Goal: Communication & Community: Answer question/provide support

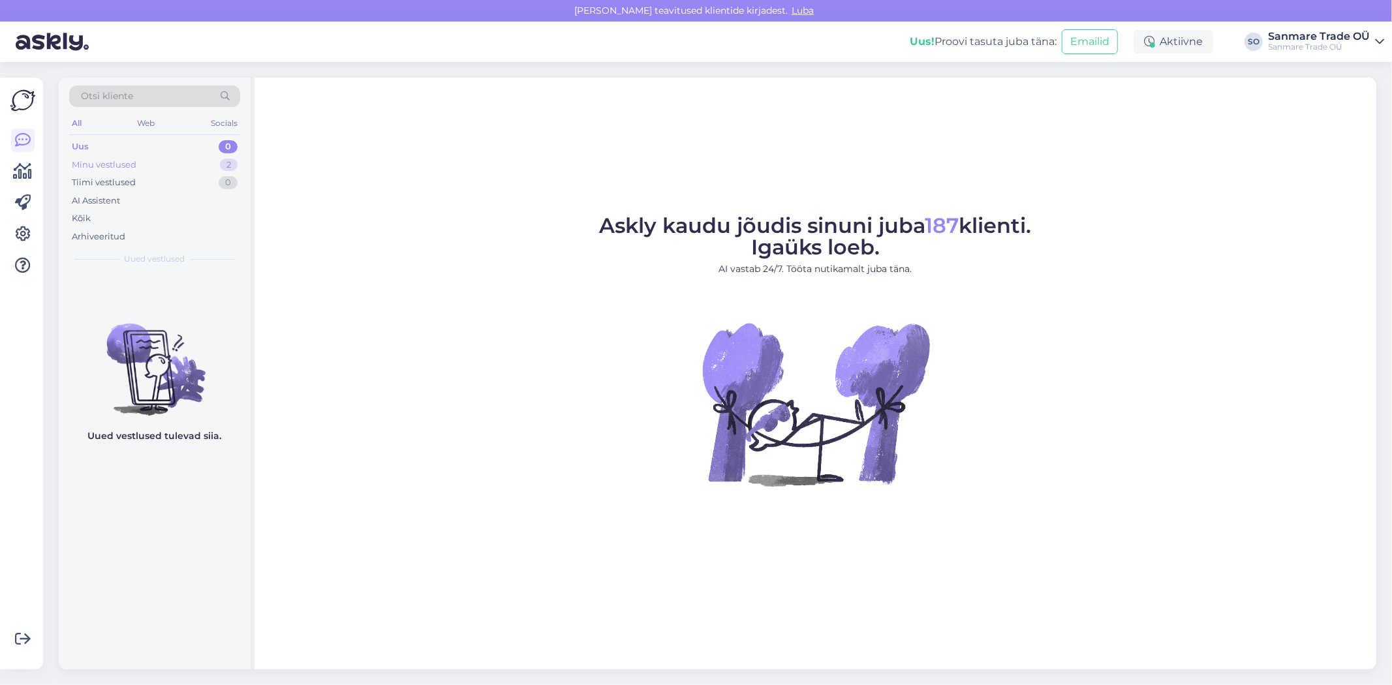
click at [121, 166] on div "Minu vestlused" at bounding box center [104, 165] width 65 height 13
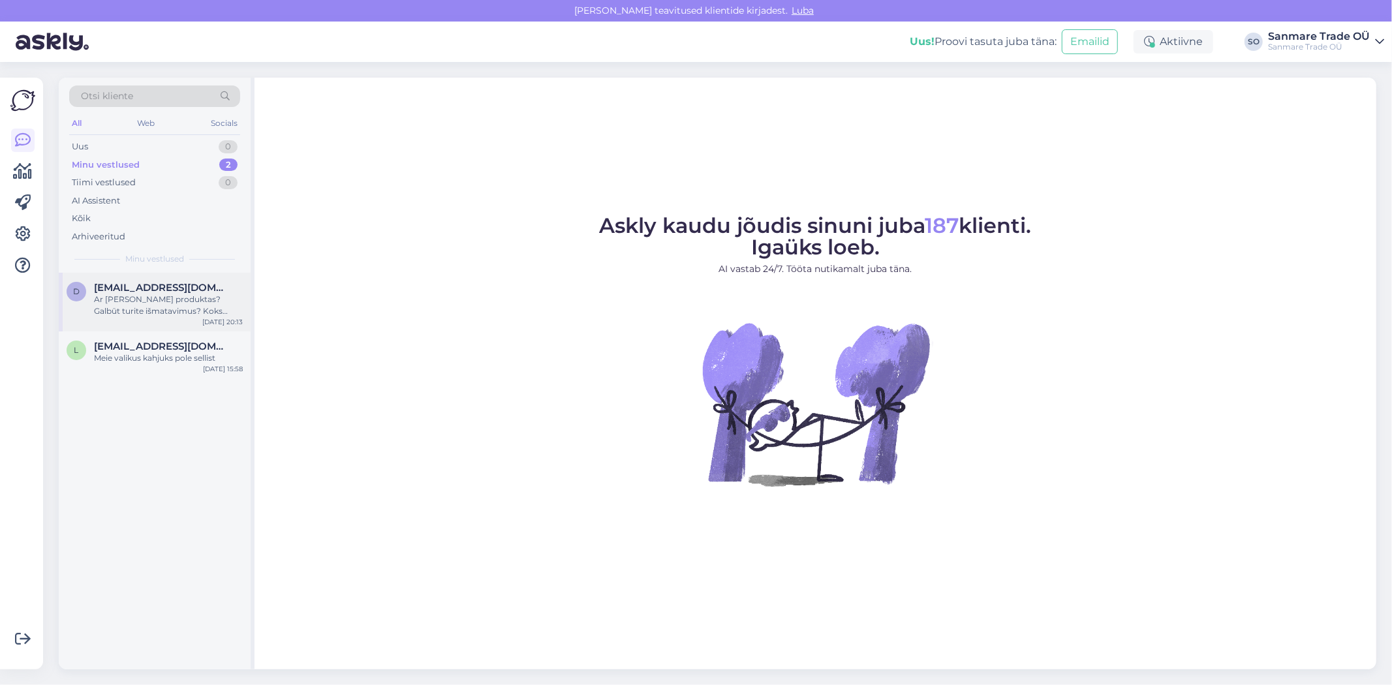
click at [147, 295] on div "Ar [PERSON_NAME] produktas? Galbūt turite išmatavimus? Koks maksimaliausias sėd…" at bounding box center [168, 305] width 149 height 23
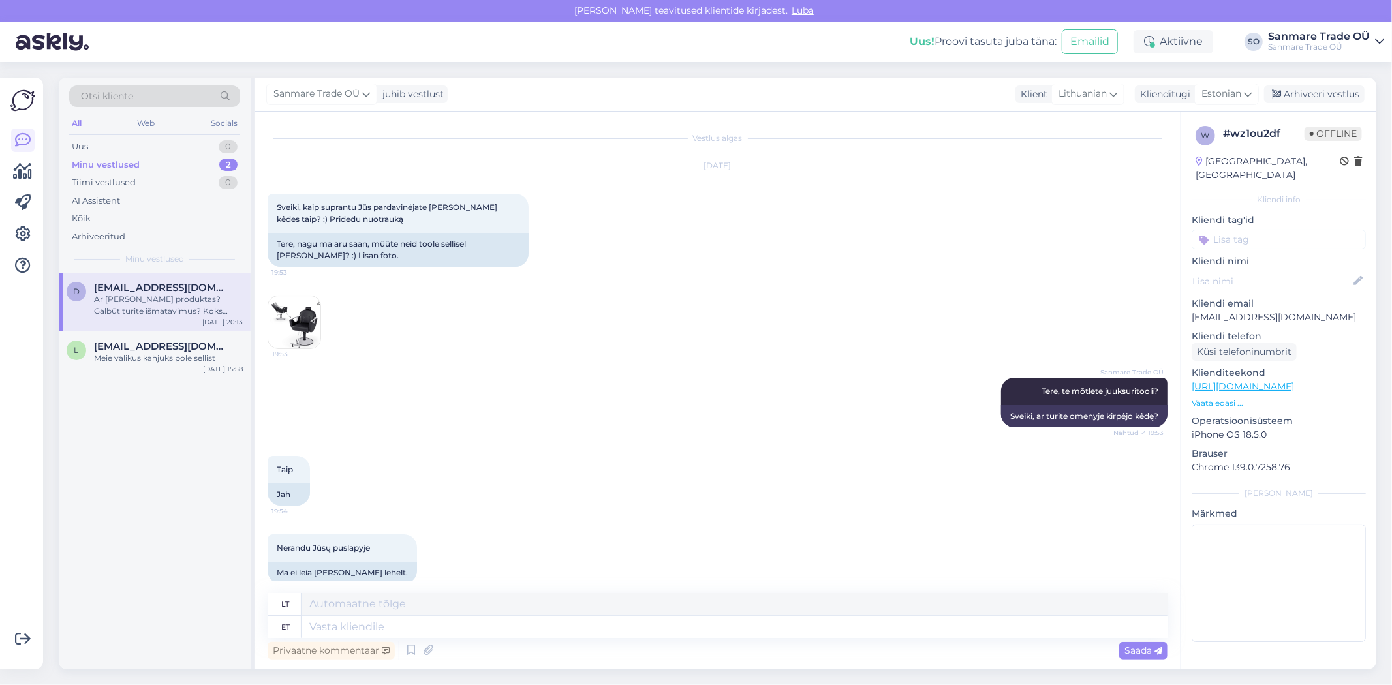
scroll to position [275, 0]
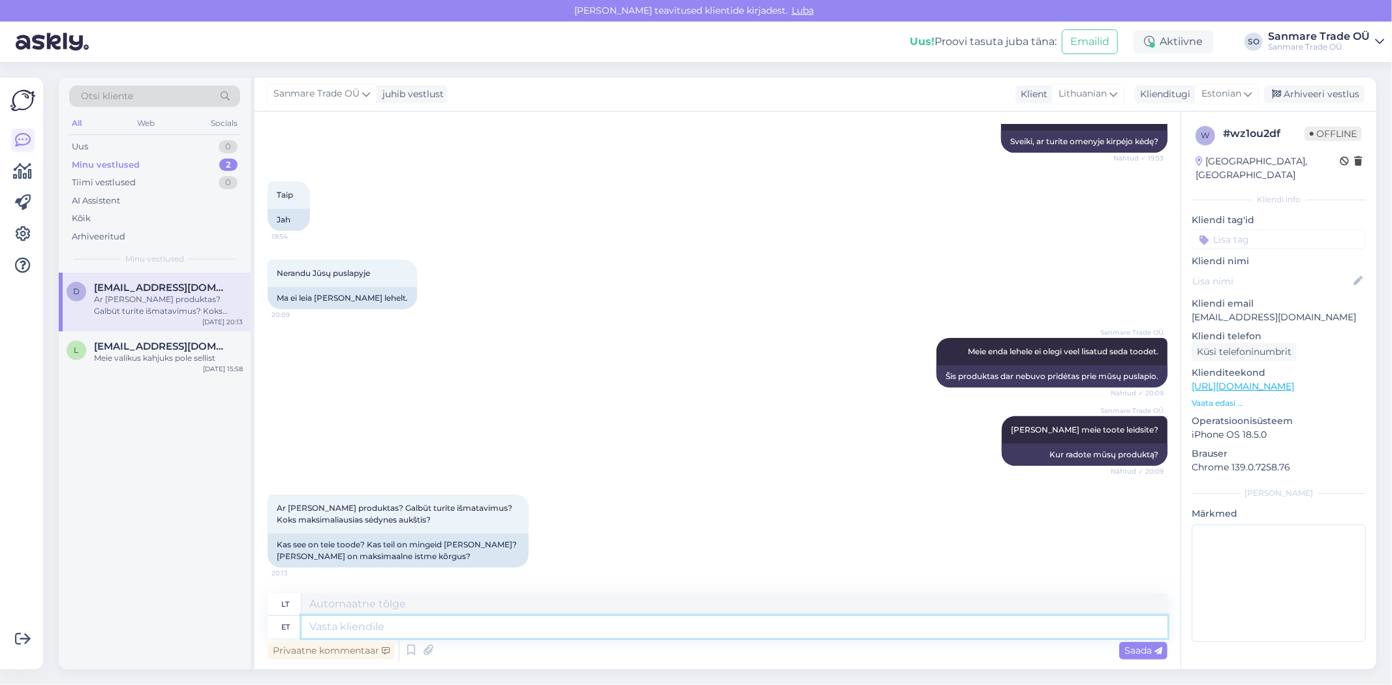
click at [426, 623] on textarea at bounding box center [734, 627] width 866 height 22
paste textarea "[URL][DOMAIN_NAME]"
type textarea "[URL][DOMAIN_NAME]"
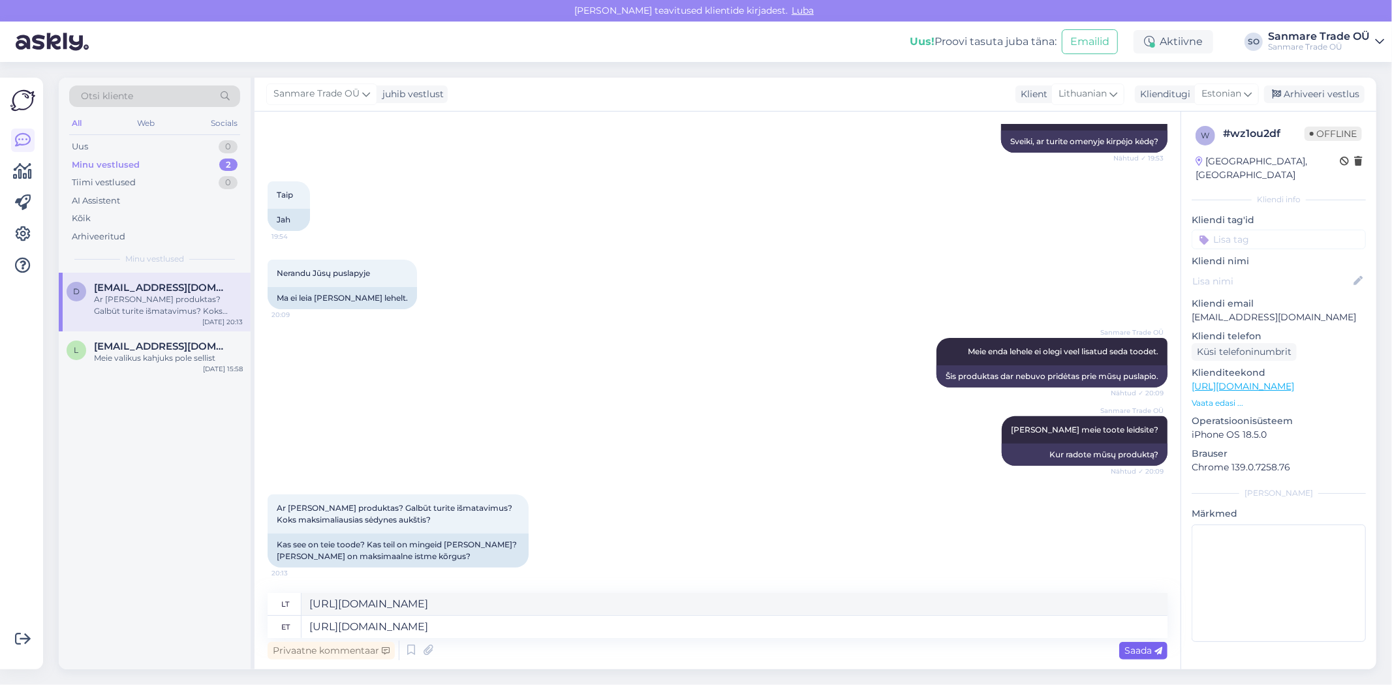
click at [1135, 642] on div "Saada" at bounding box center [1143, 651] width 48 height 18
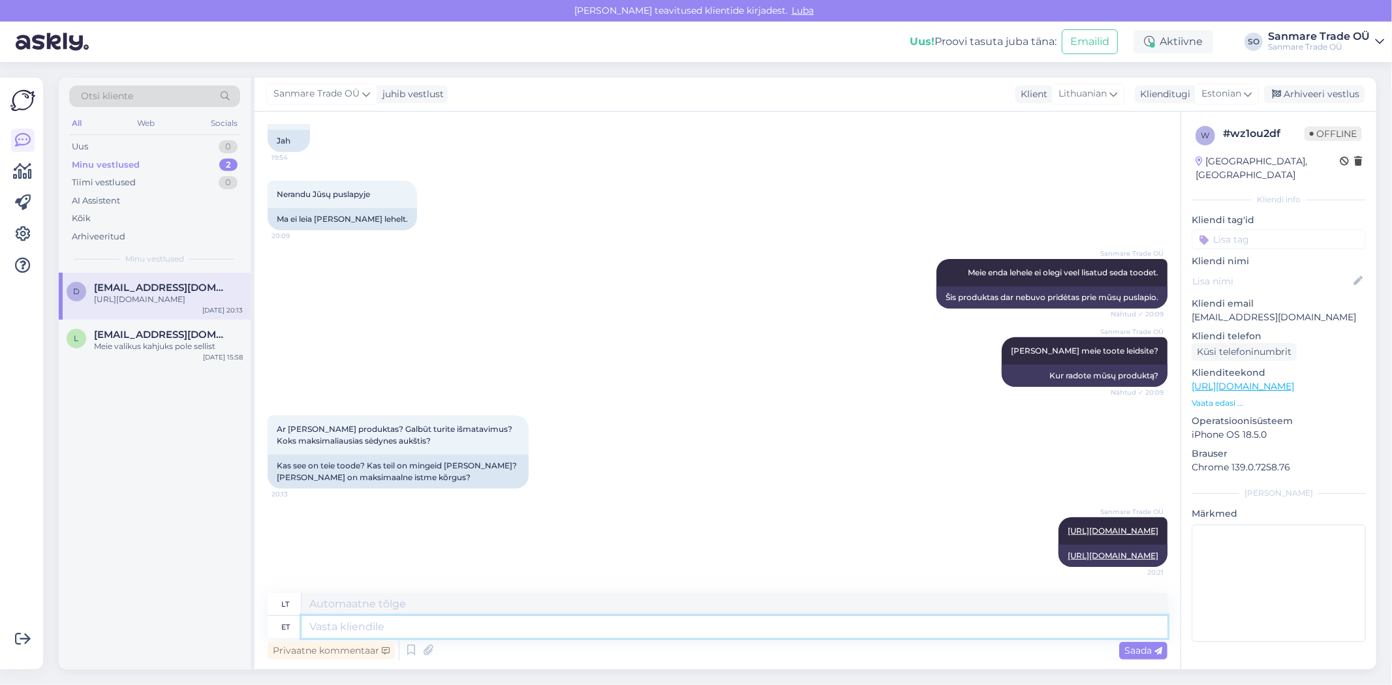
click at [420, 631] on textarea at bounding box center [734, 627] width 866 height 22
type textarea "s"
type textarea "Siin m"
type textarea "Čia"
type textarea "Siin me m"
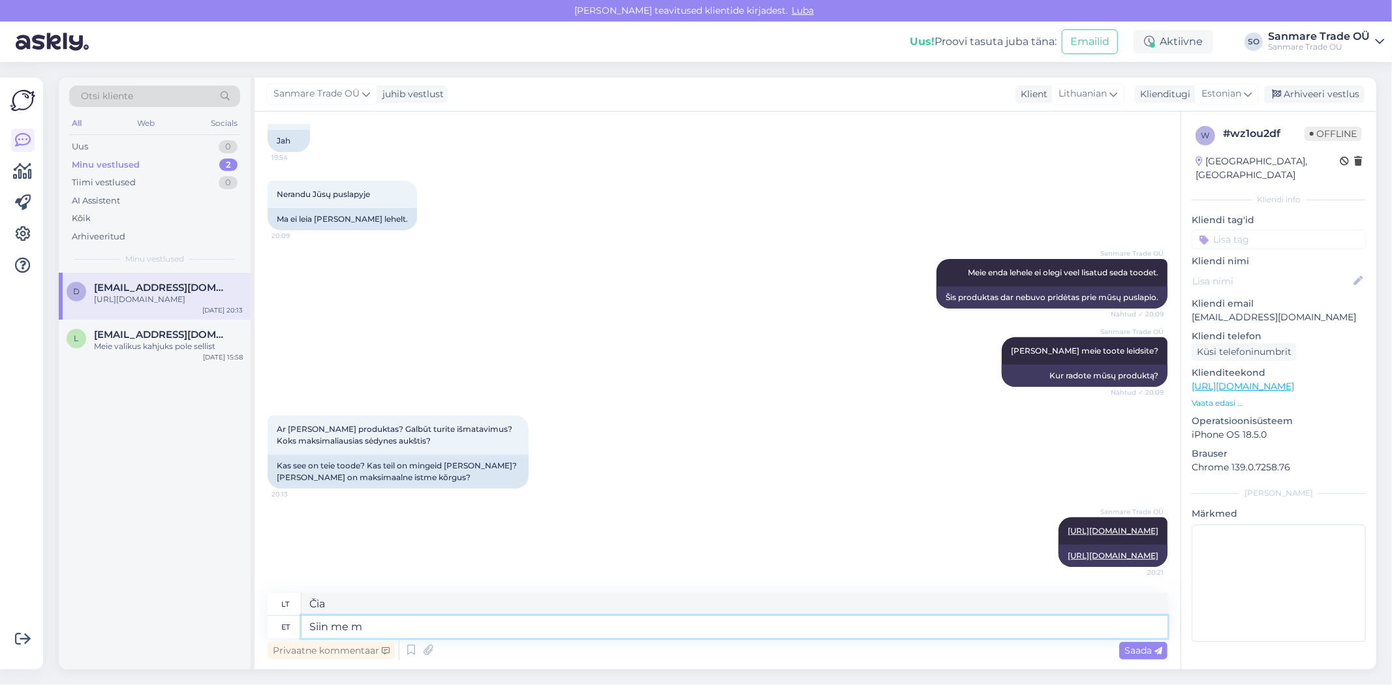
type textarea "Štai mes esame"
type textarea "Siin me müüme se"
type textarea "Čia mes parduodame"
type textarea "Siin me müüme seda ja"
type textarea "Čia mes jį parduodame"
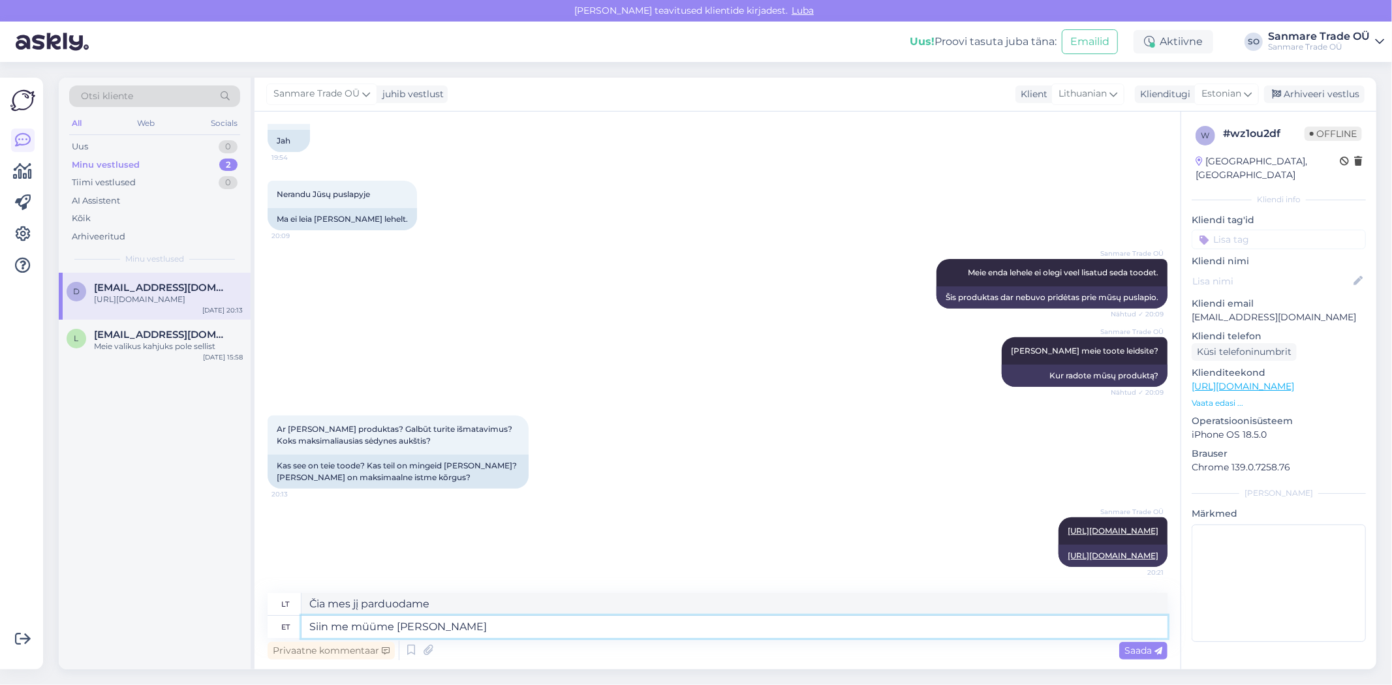
type textarea "Siin me müüme seda ja i"
type textarea "Čia mes jį parduodame ir"
type textarea "Siin me müüme seda ja inf o"
type textarea "Čia mes tai parduodame ir informaciją"
type textarea "Siin me müüme seda ja info on"
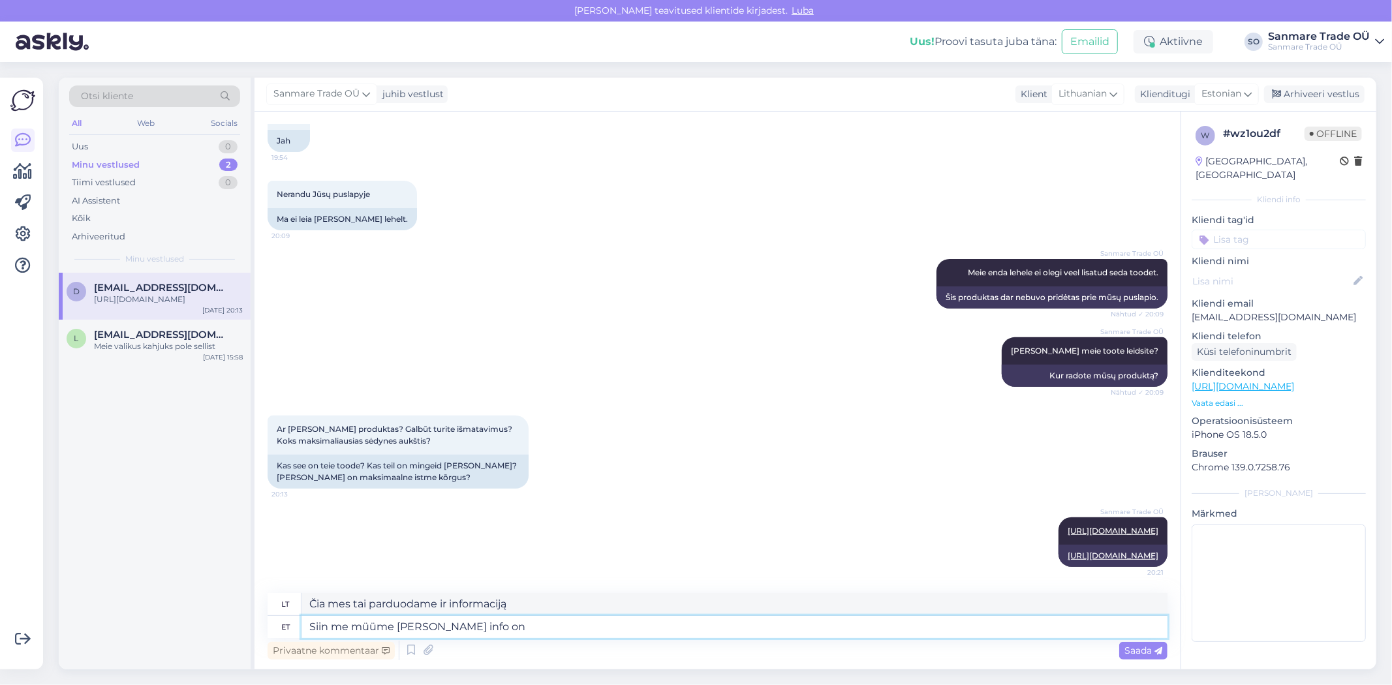
type textarea "Čia mes jį parduodame, o informacija yra tokia"
type textarea "Siin me müüme [PERSON_NAME] info on kirjas"
type textarea "Čia mes jį parduodame ir informacija yra parašyta"
type textarea "Siin me müüme [PERSON_NAME] info on kirjas"
click at [1134, 651] on span "Saada" at bounding box center [1143, 651] width 38 height 12
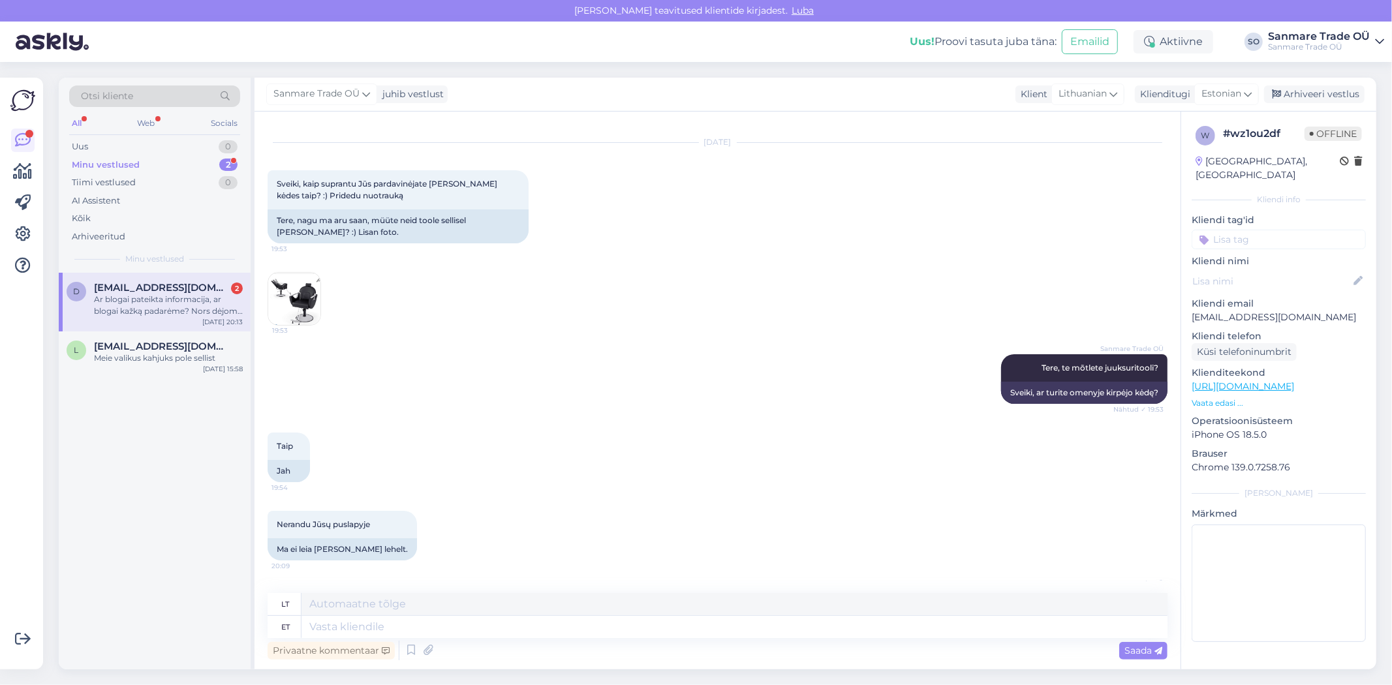
scroll to position [0, 0]
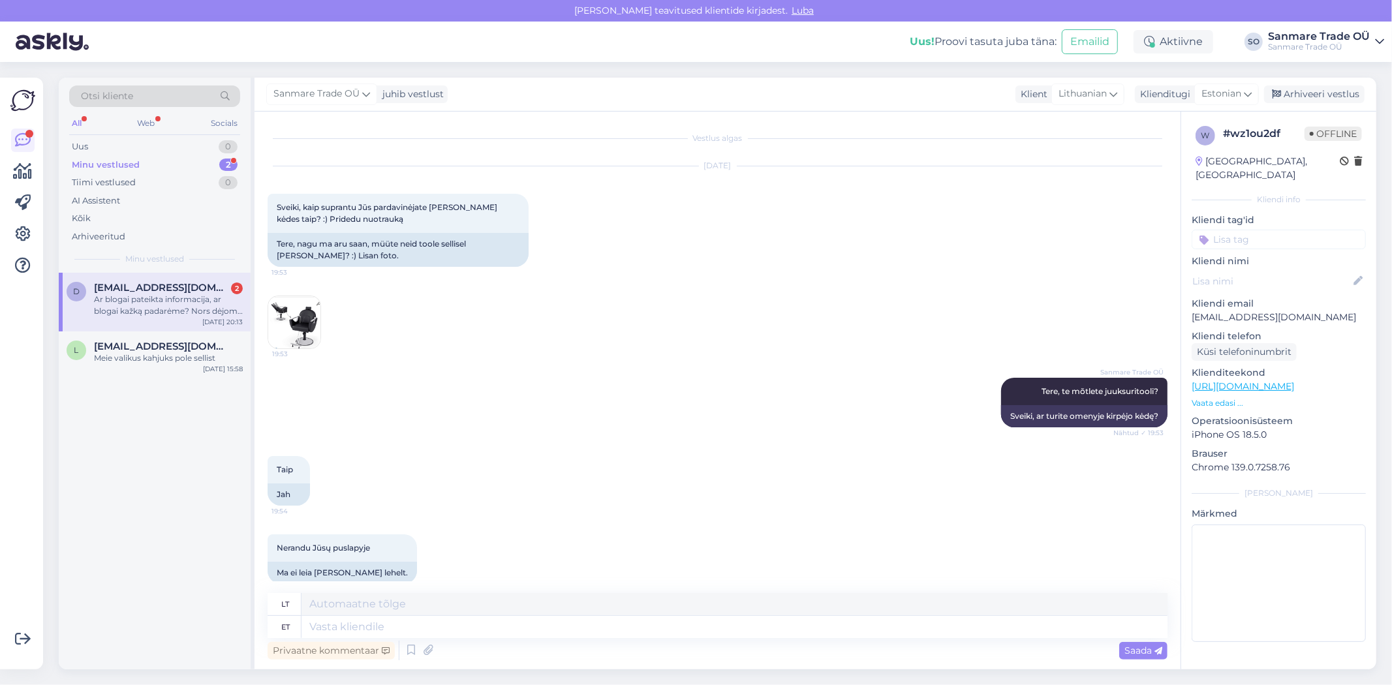
click at [1228, 397] on p "Vaata edasi ..." at bounding box center [1279, 403] width 174 height 12
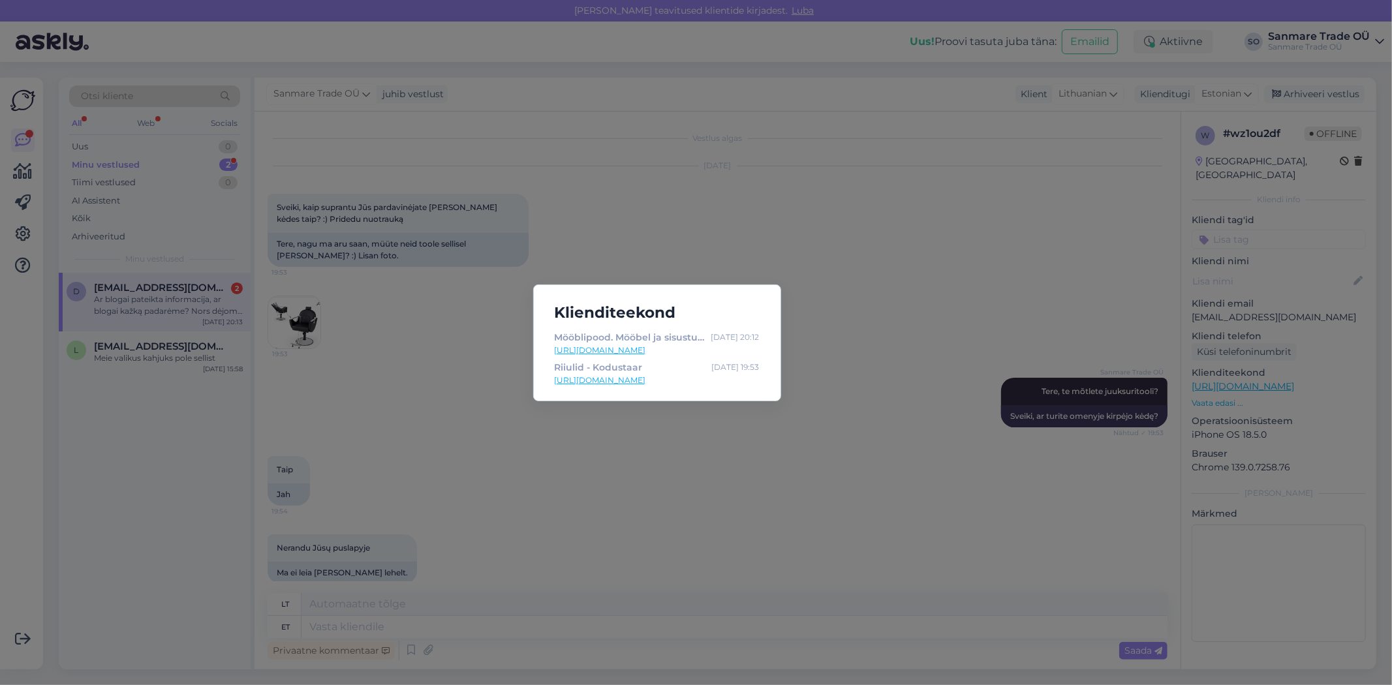
click at [860, 362] on div "Klienditeekond Mööblipood. Mööbel ja sisustus e-pood. - Kodustaar Aug 24 20:12 …" at bounding box center [696, 342] width 1392 height 685
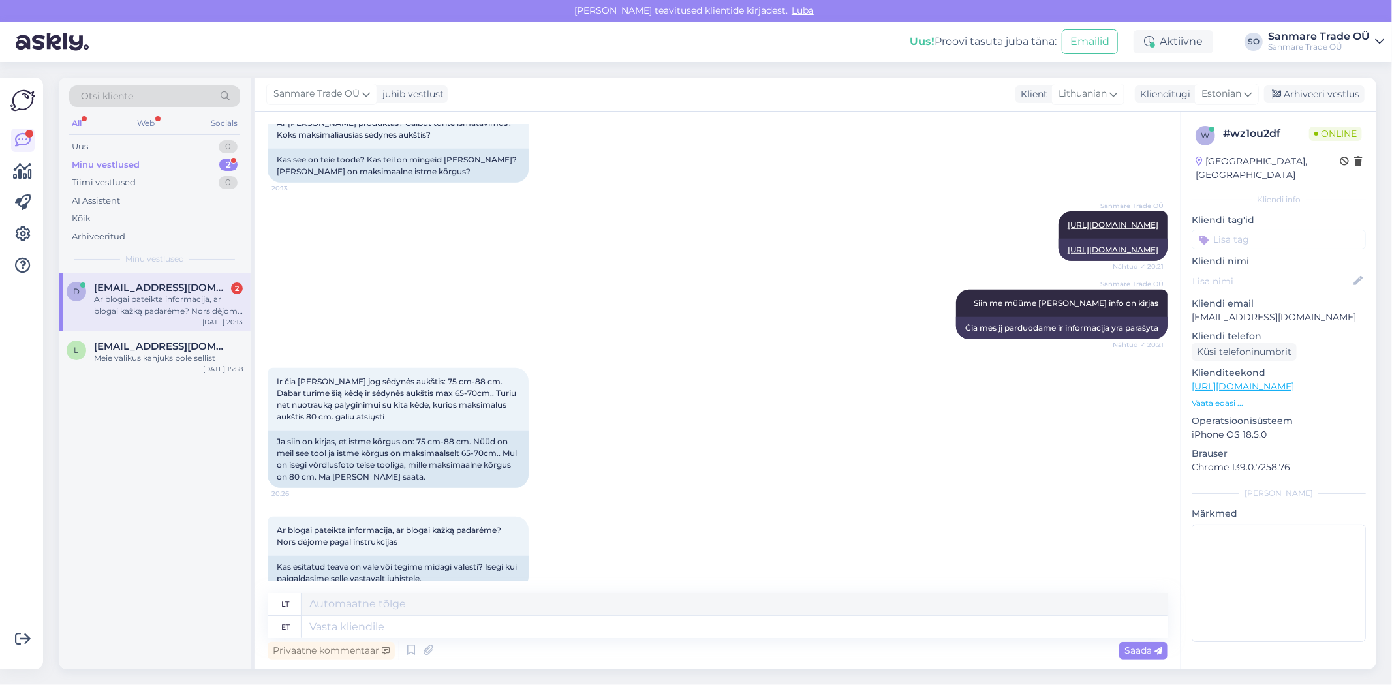
scroll to position [705, 0]
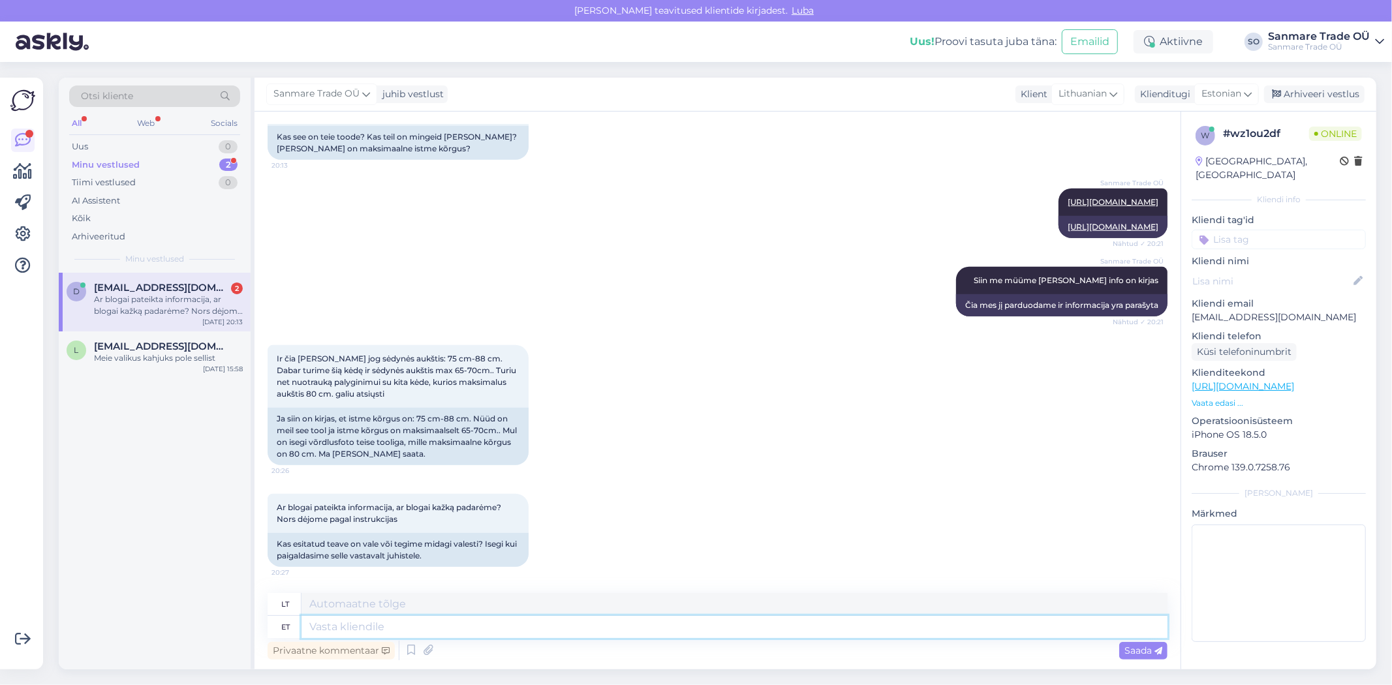
click at [335, 629] on textarea at bounding box center [734, 627] width 866 height 22
type textarea "K"
type textarea "M"
type textarea "M."
type textarea "Kus"
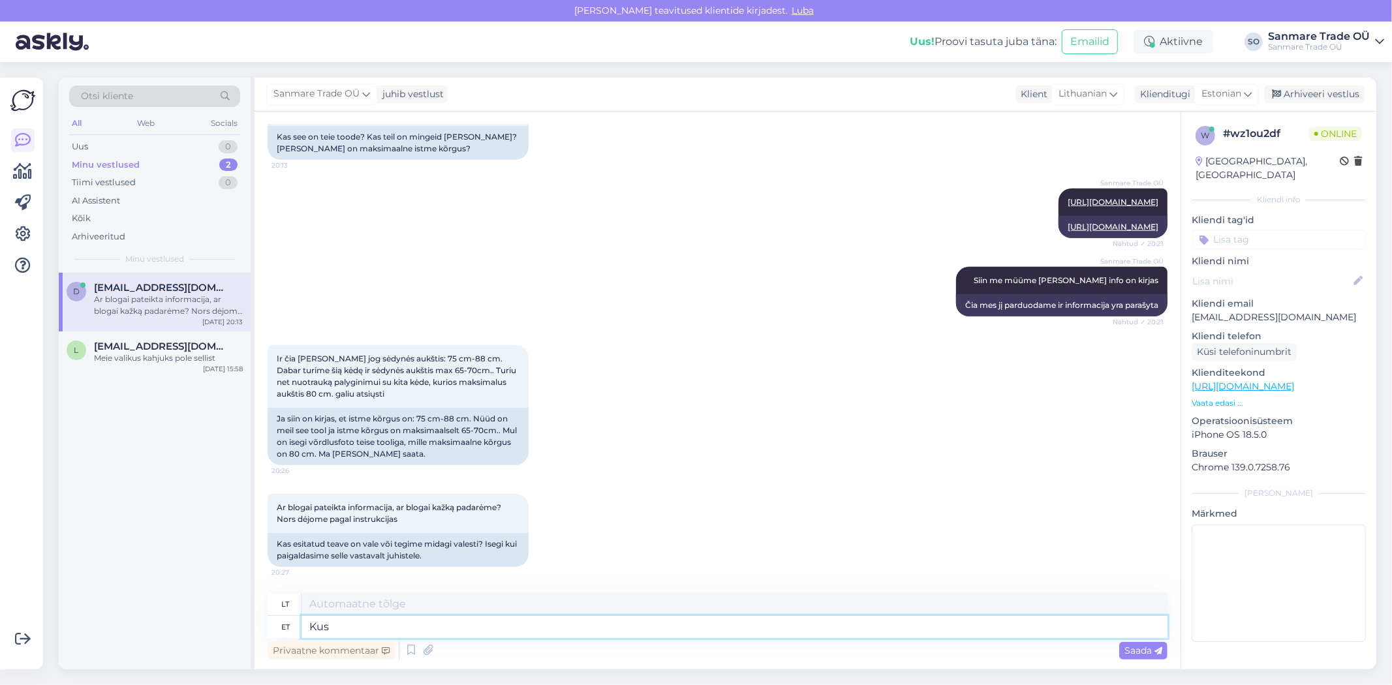
type textarea "Kur"
type textarea "Kus te t"
type textarea "Kur tu esi?"
type textarea "Kus te tooli os"
type textarea "Kur tu sėdi?"
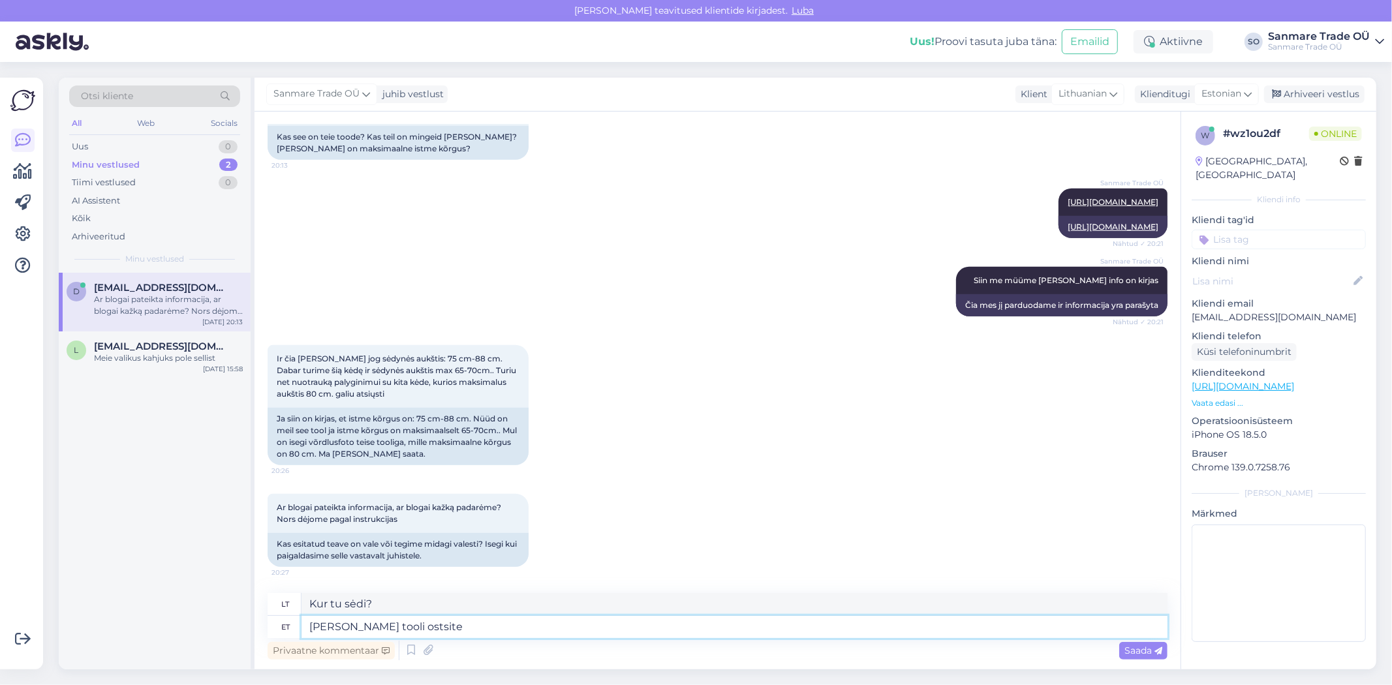
type textarea "[PERSON_NAME] tooli ostsite?"
type textarea "Kur pirkai kėdę?"
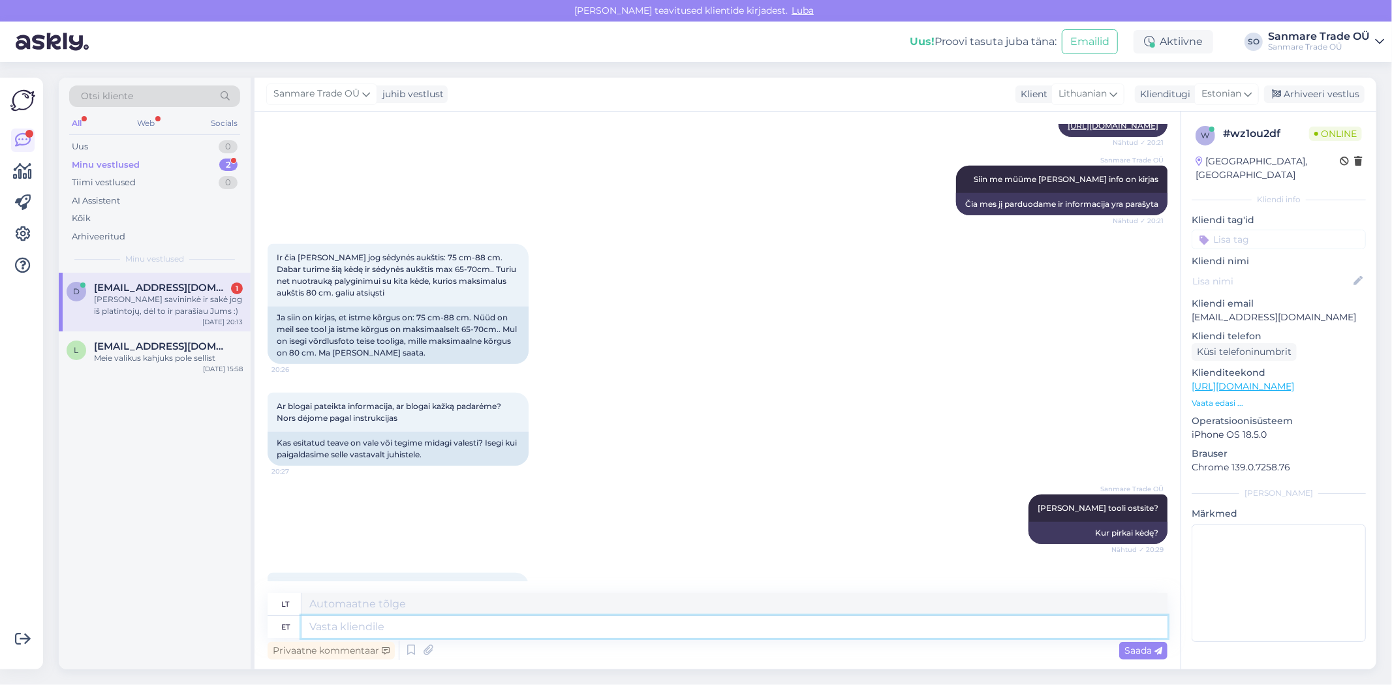
scroll to position [885, 0]
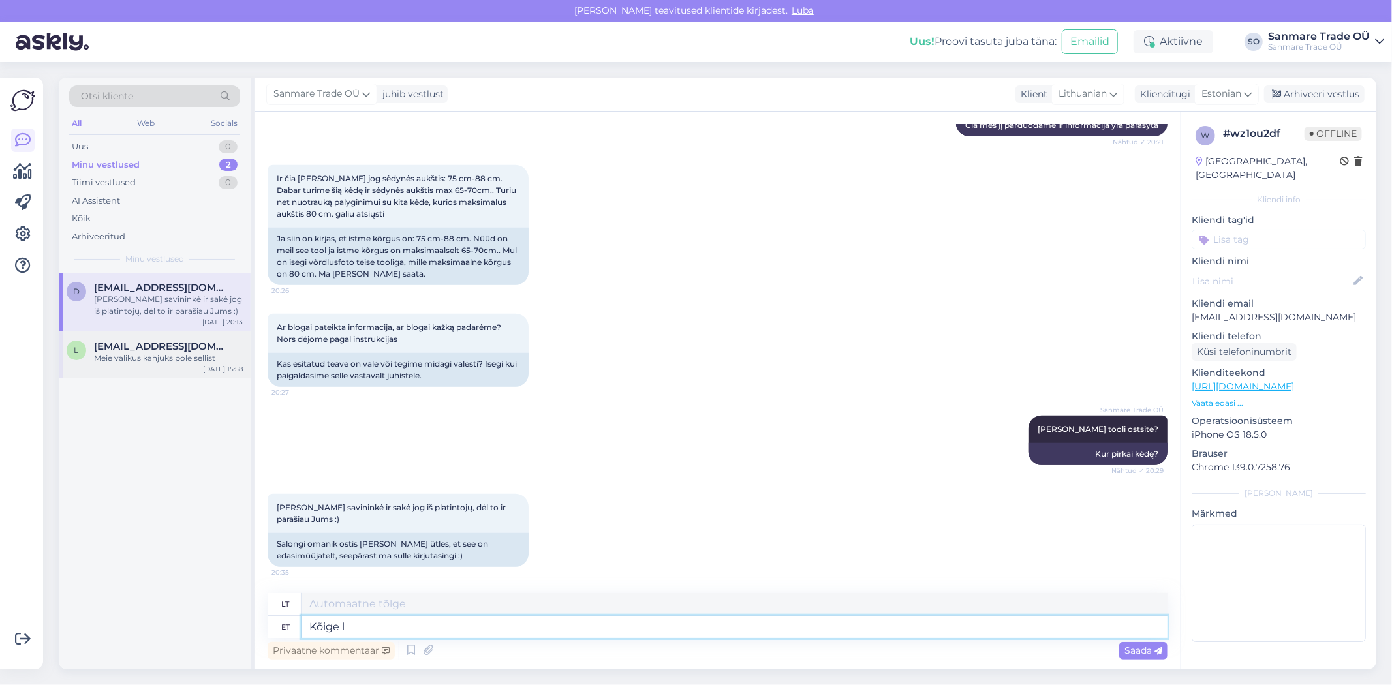
type textarea "Kõige li"
type textarea "Labiausiai"
type textarea "Kõige lihtsam on"
type textarea "Lengviausias"
type textarea "Kõige lihtsam on s"
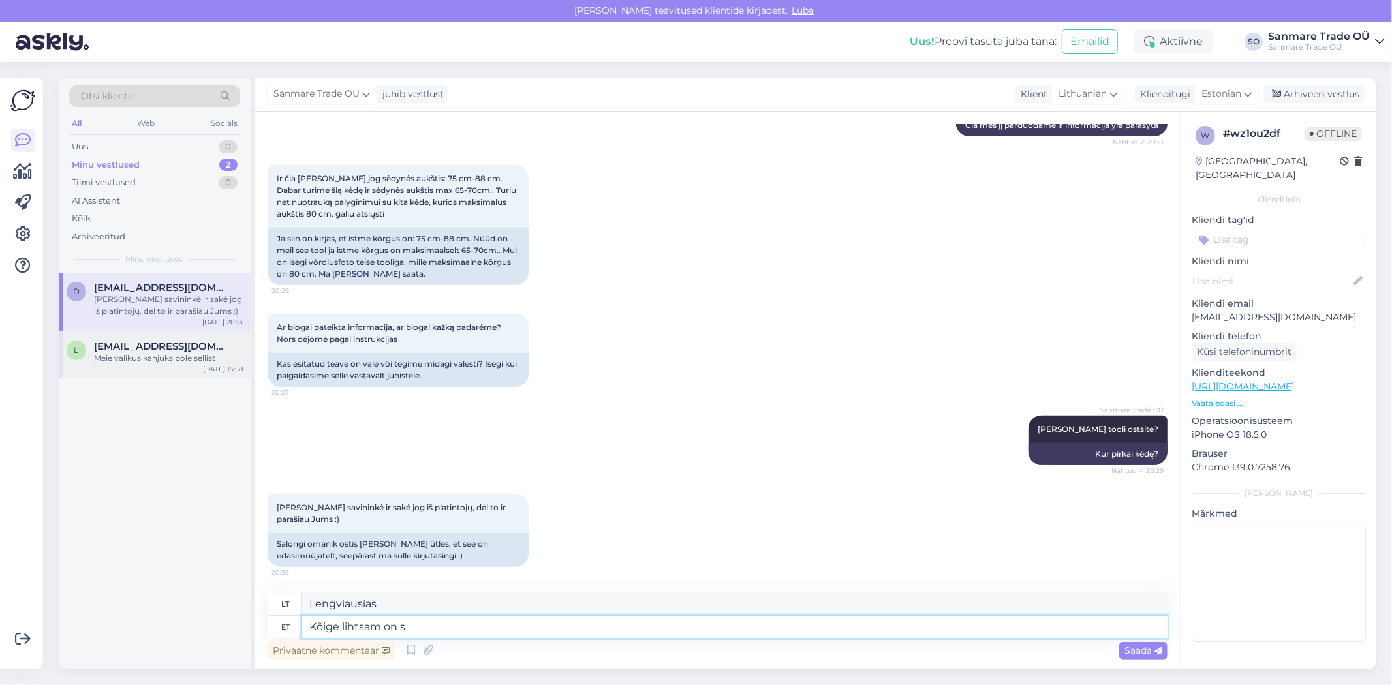
type textarea "Lengviausia yra"
type textarea "Kõige lihtsam on saata"
type textarea "Lengviausias būdas yra siųsti"
type textarea "Kõige lihtsam on saata pi"
type textarea "Lengviausias būdas yra išsiųsti el."
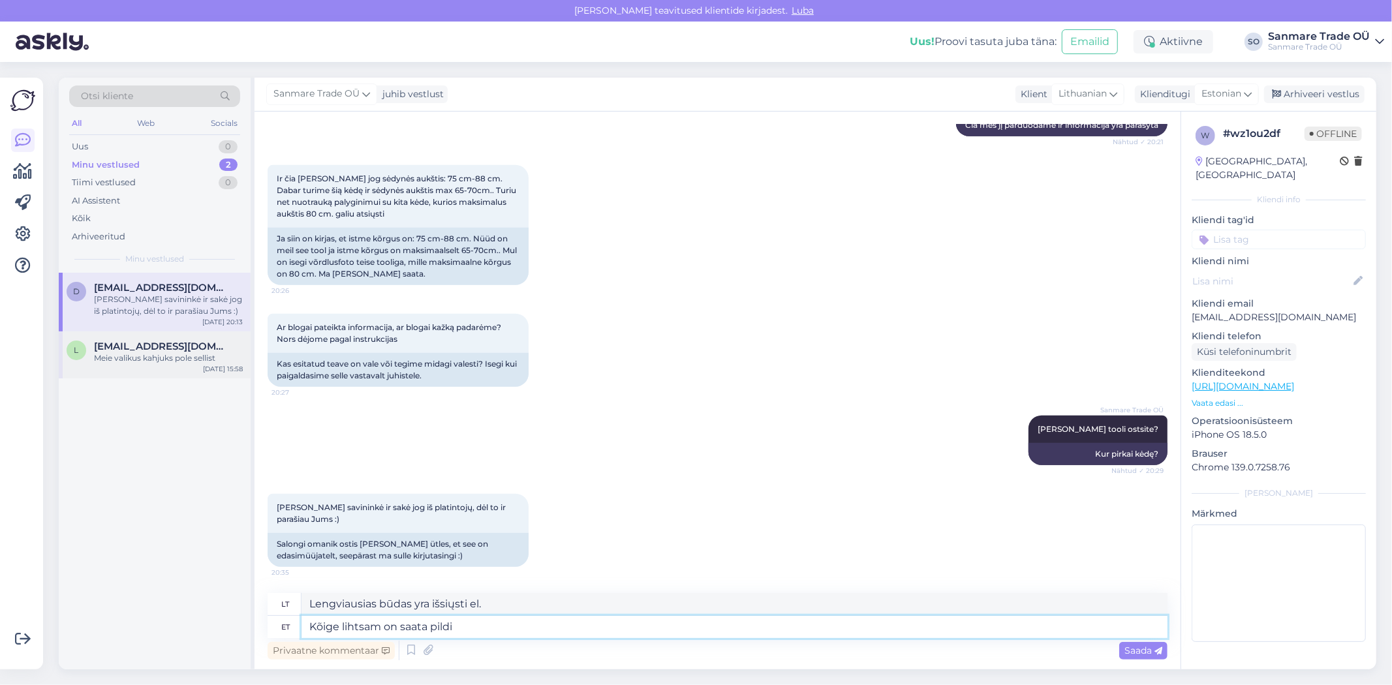
type textarea "Kõige lihtsam on saata pildid"
type textarea "Lengviausias būdas siųsti nuotraukas"
type textarea "Kõige lihtsam on saata pildid sellele"
type textarea "Paprasčiausias būdas yra siųsti nuotraukas el."
type textarea "Kõige lihtsam on saata pildid sellele e-mailile,"
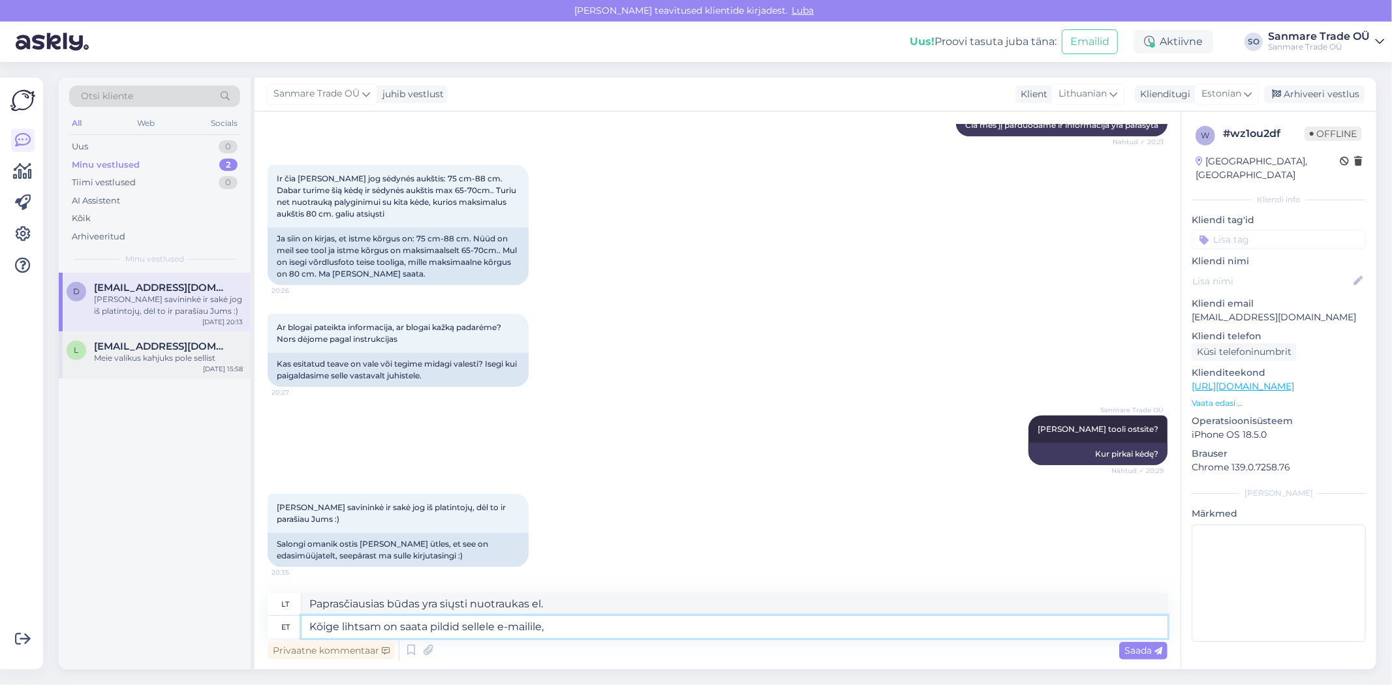
type textarea "Paprasčiausias būdas yra siųsti nuotraukas šiuo el. pašto adresu,"
type textarea "Kõige lihtsam on saata pildid sellele e-mailile, kus"
type textarea "Paprasčiausias būdas yra nusiųsti nuotraukas šiuo el. pašto adresu:"
type textarea "Kõige lihtsam on saata pildid sellele e-mailile, kus arve e"
type textarea "Paprasčiausias būdas yra nusiųsti nuotraukas el. pašto adresu, kuriuo yra sąska…"
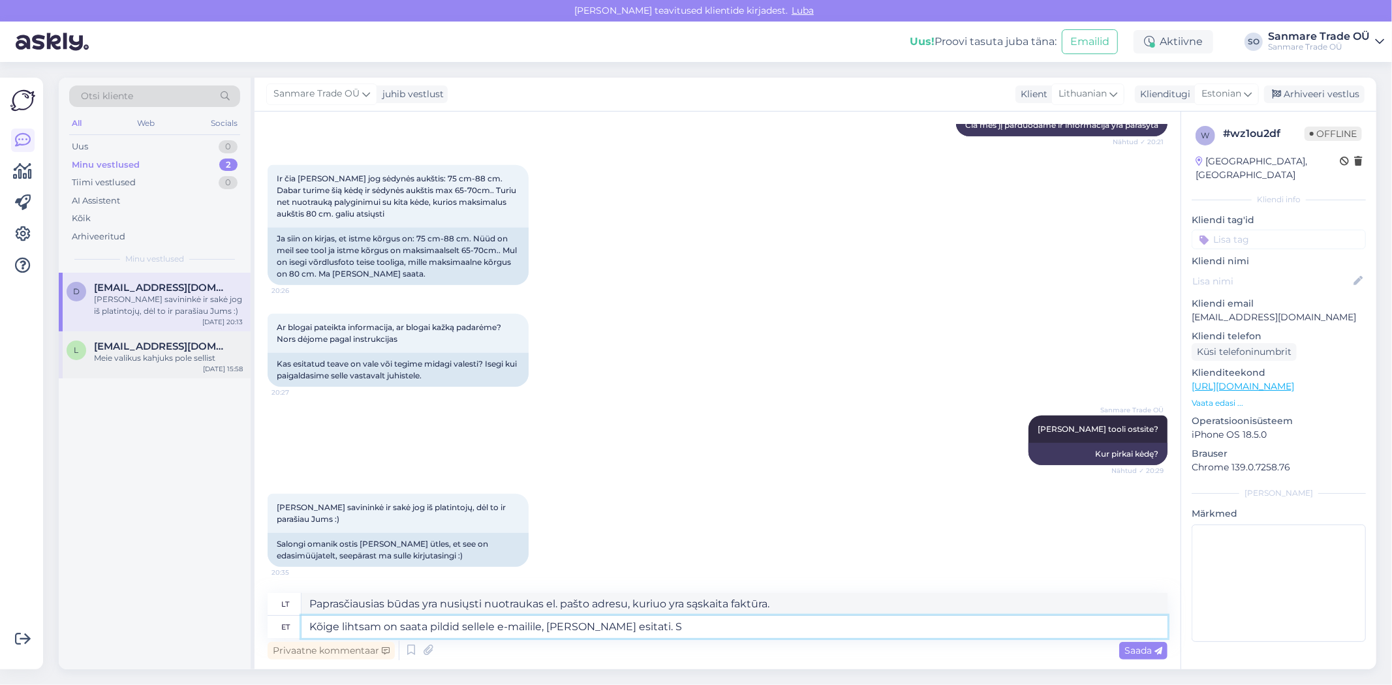
type textarea "Kõige lihtsam on saata pildid sellele e-mailile, kus arve esitati. Si"
type textarea "Paprasčiausias būdas yra nusiųsti vaizdus el. pašto adresu, kuriuo buvo pateikt…"
type textarea "Kõige lihtsam on saata pildid sellele e-mailile, kus arve esitati. Siis me"
type textarea "Paprasčiausias būdas yra nusiųsti nuotraukas el. pašto adresu, kuriuo buvo pate…"
type textarea "Kõige lihtsam on saata pildid sellele e-mailile, kus arve esitati. Siis me saa"
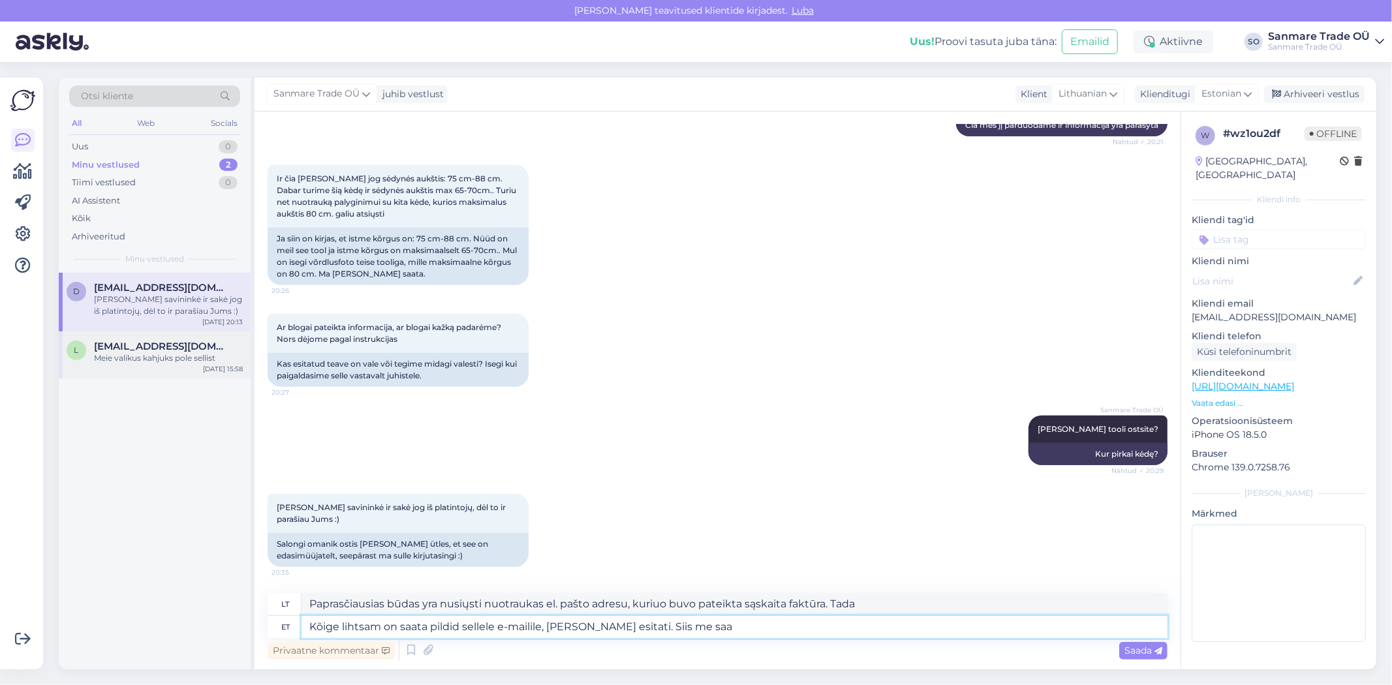
type textarea "Paprasčiausias būdas – nusiųsti nuotraukas el. pašto adresu, kuriuo buvo pateik…"
type textarea "Kõige lihtsam on saata pildid sellele e-mailile, kus arve esitati. Siis me saam…"
type textarea "Paprasčiausias būdas yra nusiųsti nuotraukas el. pašto adresu, kuriuo buvo pate…"
type textarea "Kõige lihtsam on saata pildid sellele e-mailile, kus arve esitati. Siis me saam…"
type textarea "Paprasčiausias būdas yra nusiųsti nuotraukas el. pašto adresu, kuriuo buvo pate…"
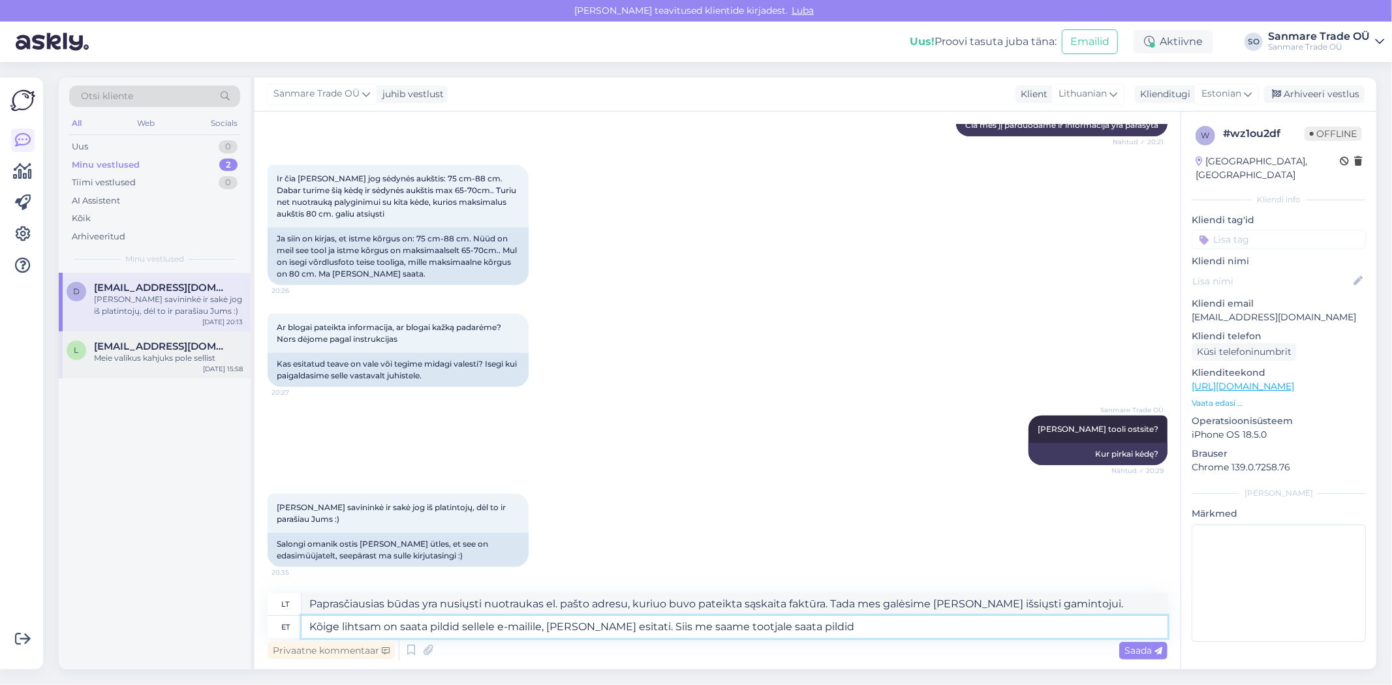
type textarea "Kõige lihtsam on saata pildid sellele e-mailile, kus arve esitati. Siis me saam…"
type textarea "Paprasčiausias būdas yra nusiųsti nuotraukas el. pašto adresu, kuriuo buvo pate…"
type textarea "Kõige lihtsam on saata pildid sellele e-mailile, kus arve esitati. Siis me saam…"
type textarea "Paprasčiausias būdas yra nusiųsti nuotraukas el. pašto adresu, kuriuo buvo pate…"
type textarea "Kõige lihtsam on saata pildid sellele e-mailile, kus arve esitati. Siis me saam…"
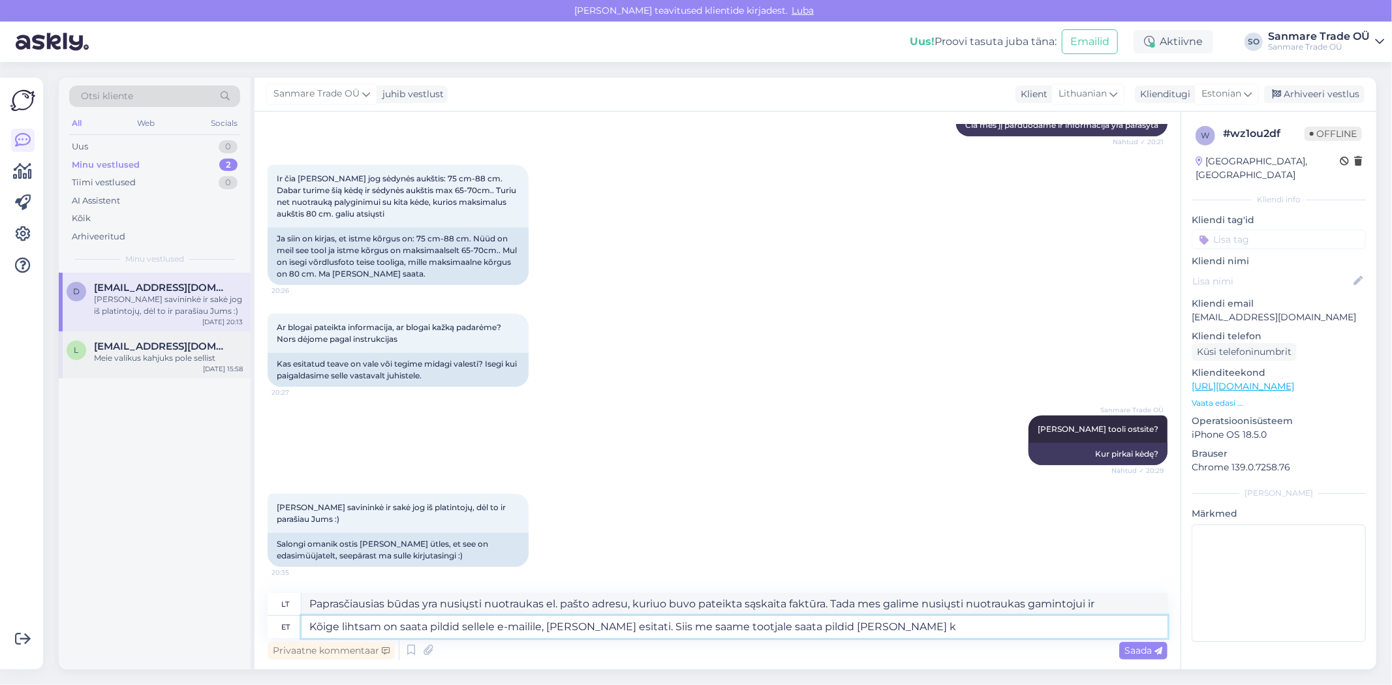
type textarea "Paprasčiausias būdas yra nusiųsti nuotraukas el. pašto adresu, kuriuo buvo pate…"
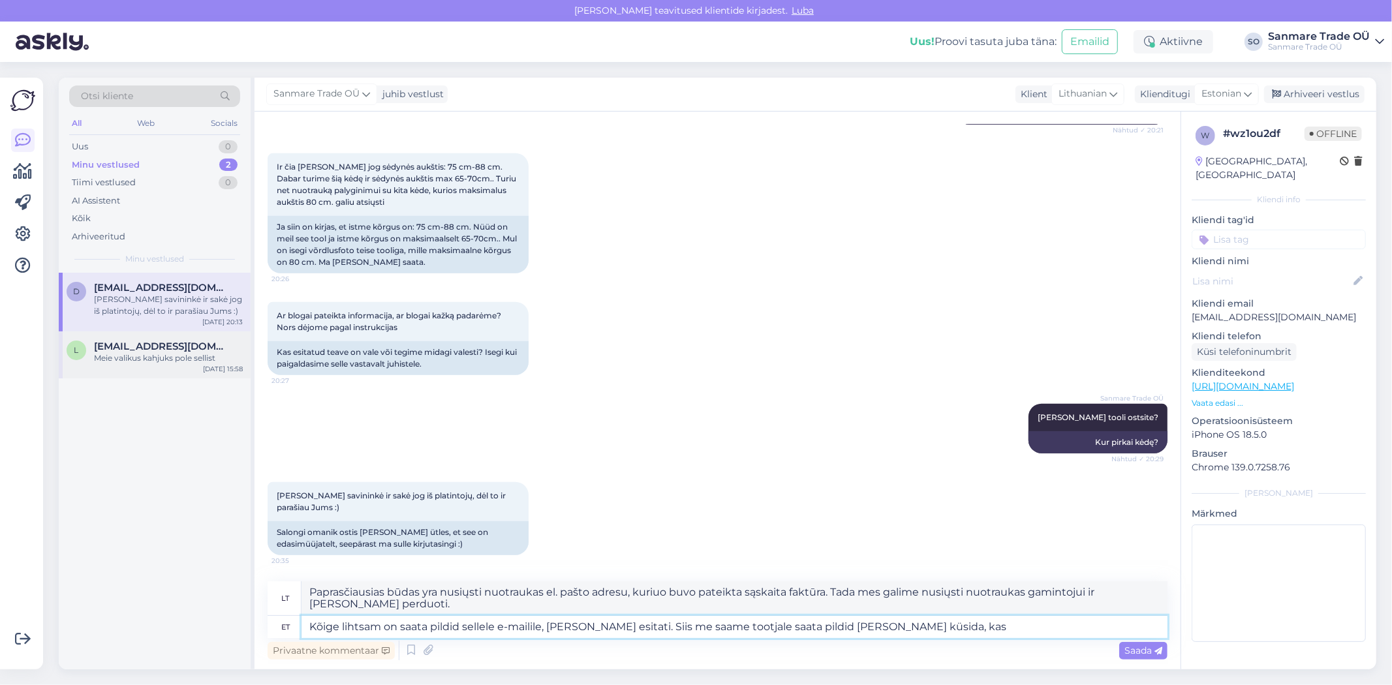
type textarea "Kõige lihtsam on saata pildid sellele e-mailile, kus arve esitati. Siis me saam…"
type textarea "Paprasčiausias būdas yra nusiųsti nuotraukas el. pašto adresu, kuriuo buvo pate…"
type textarea "Kõige lihtsam on saata pildid sellele e-mailile, kus arve esitati. Siis me saam…"
type textarea "Paprasčiausias būdas – nusiųsti nuotraukas el. pašto adresu, kuriuo buvo pateik…"
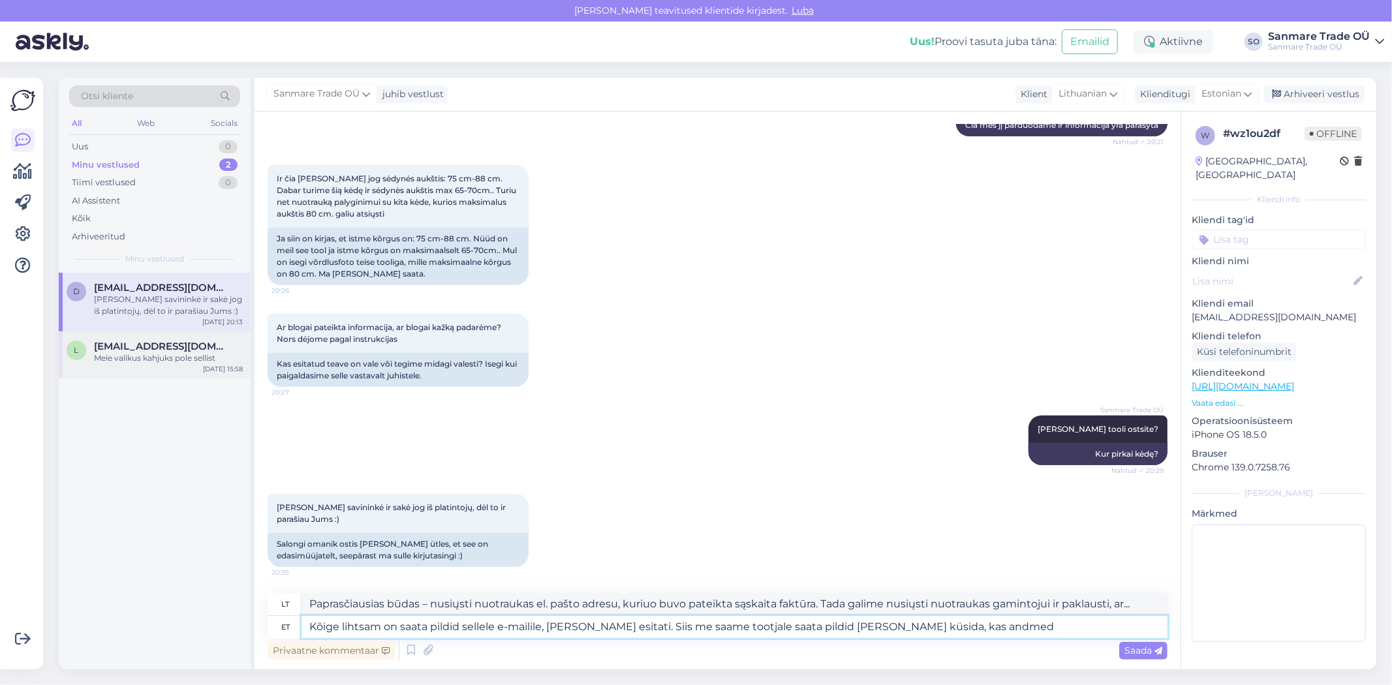
type textarea "Kõige lihtsam on saata pildid sellele e-mailile, kus arve esitati. Siis me saam…"
type textarea "Paprasčiausias būdas – nusiųsti nuotraukas el. pašto adresu, kuriuo buvo pateik…"
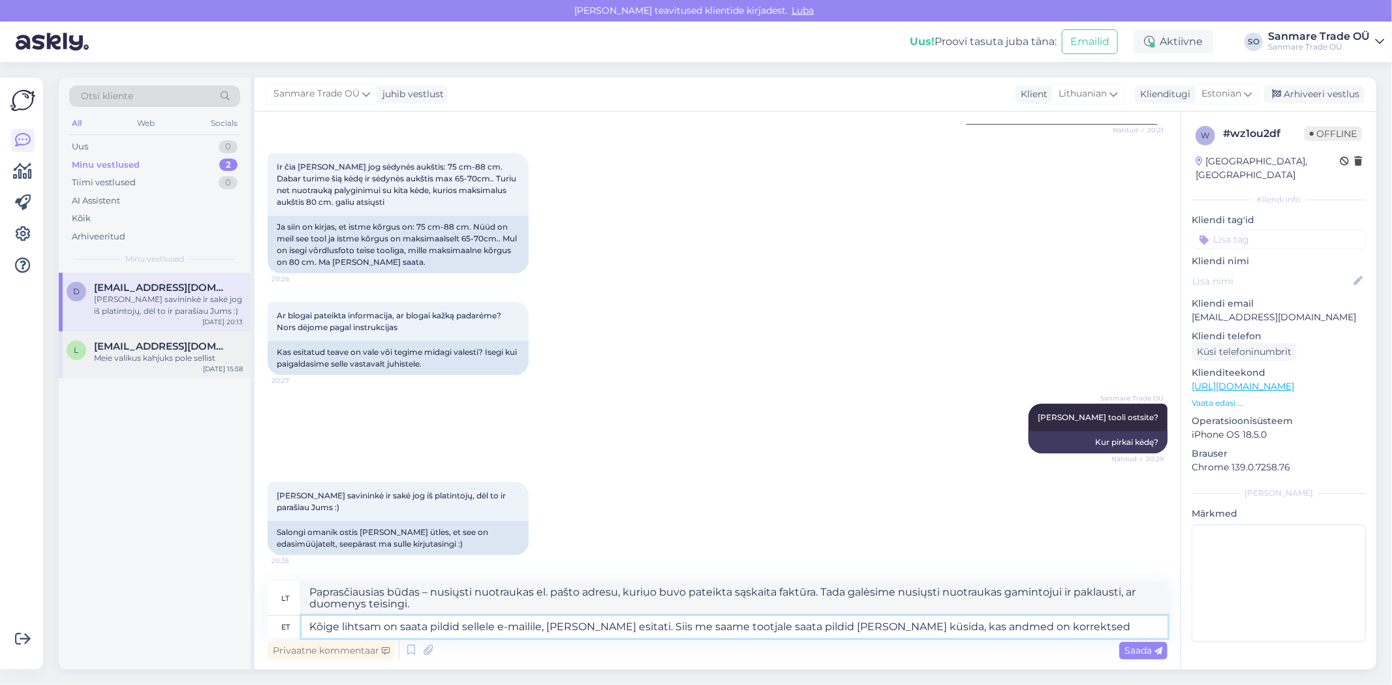
type textarea "Kõige lihtsam on saata pildid sellele e-mailile, [PERSON_NAME] esitati. Siis me…"
type textarea "Paprasčiausias būdas – nusiųsti nuotraukas el. pašto adresu, kuriuo buvo pateik…"
click at [583, 630] on textarea "Kõige lihtsam on saata pildid sellele e-mailile, [PERSON_NAME] esitati. Siis me…" at bounding box center [734, 627] width 866 height 22
type textarea "Kõige lihtsam on saata pildid sellele e-mailile, [PERSON_NAME] esitati. Siis me…"
click at [1156, 653] on icon at bounding box center [1158, 651] width 8 height 8
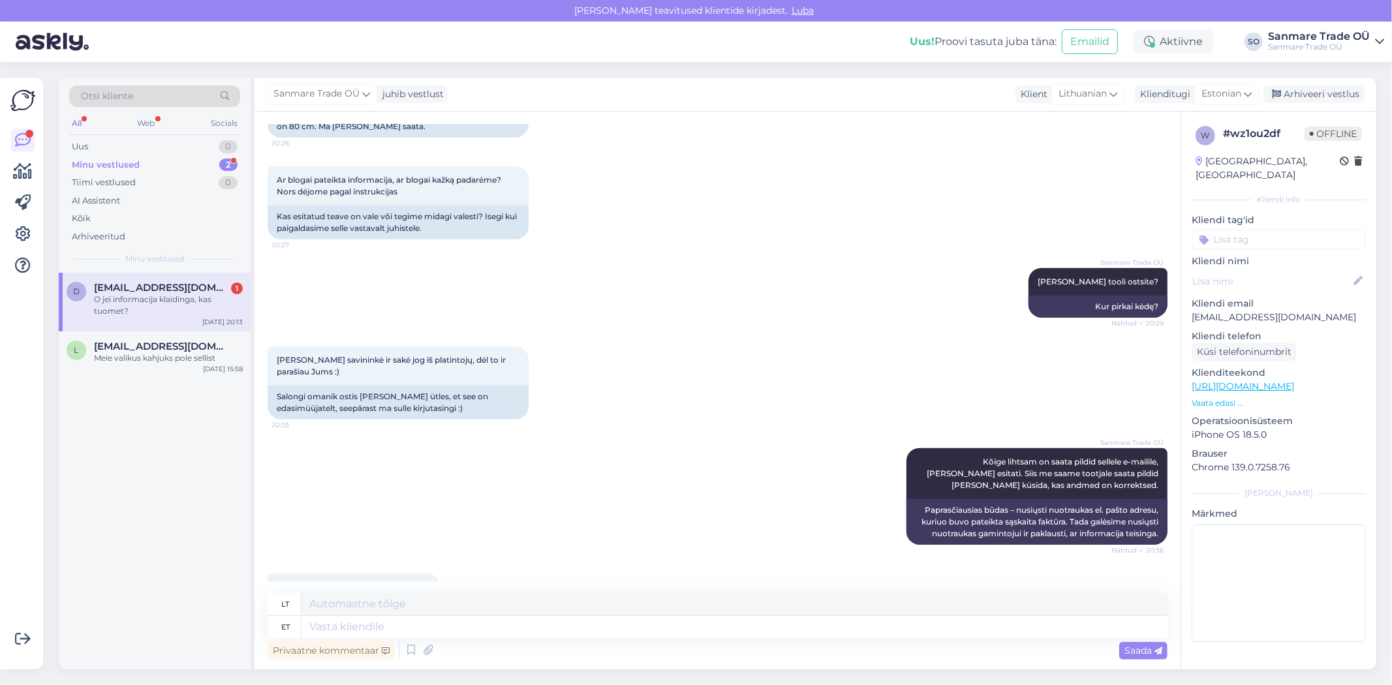
scroll to position [1088, 0]
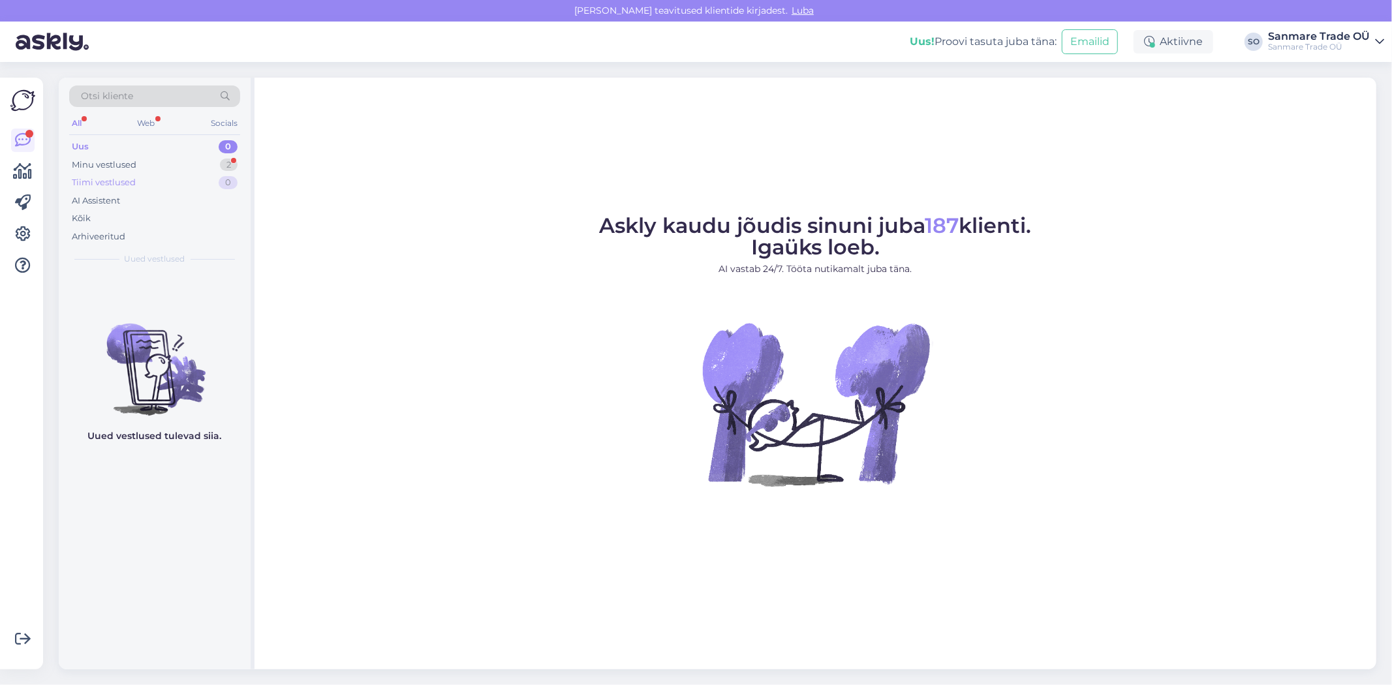
click at [104, 174] on div "Tiimi vestlused 0" at bounding box center [154, 183] width 171 height 18
click at [114, 163] on div "Minu vestlused" at bounding box center [104, 165] width 65 height 13
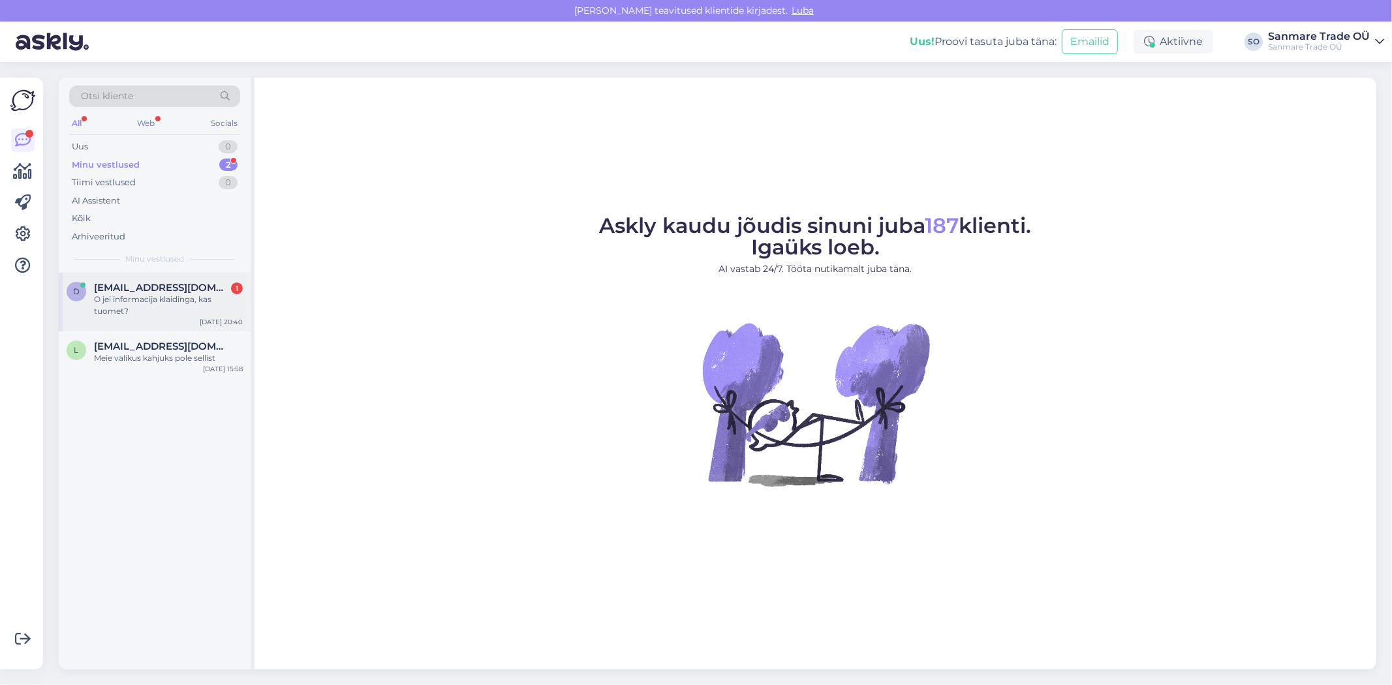
click at [131, 294] on div "O jei informacija klaidinga, kas tuomet?" at bounding box center [168, 305] width 149 height 23
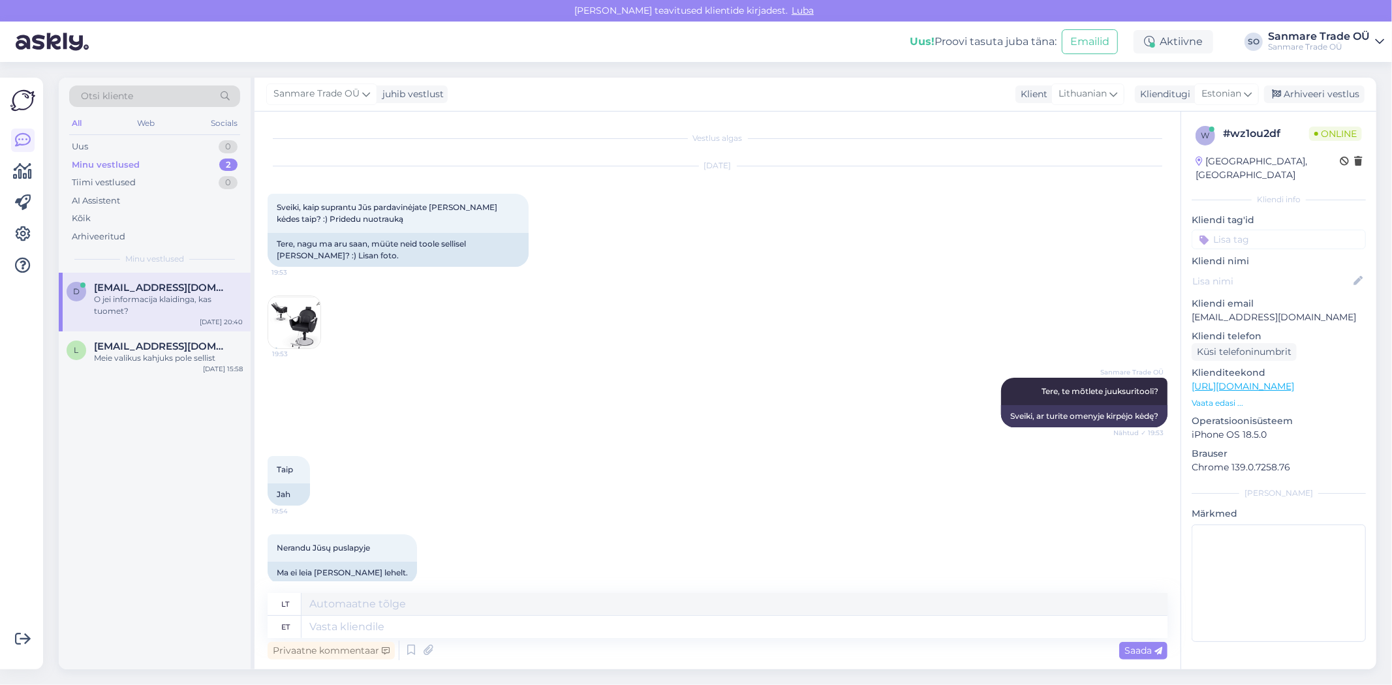
scroll to position [1088, 0]
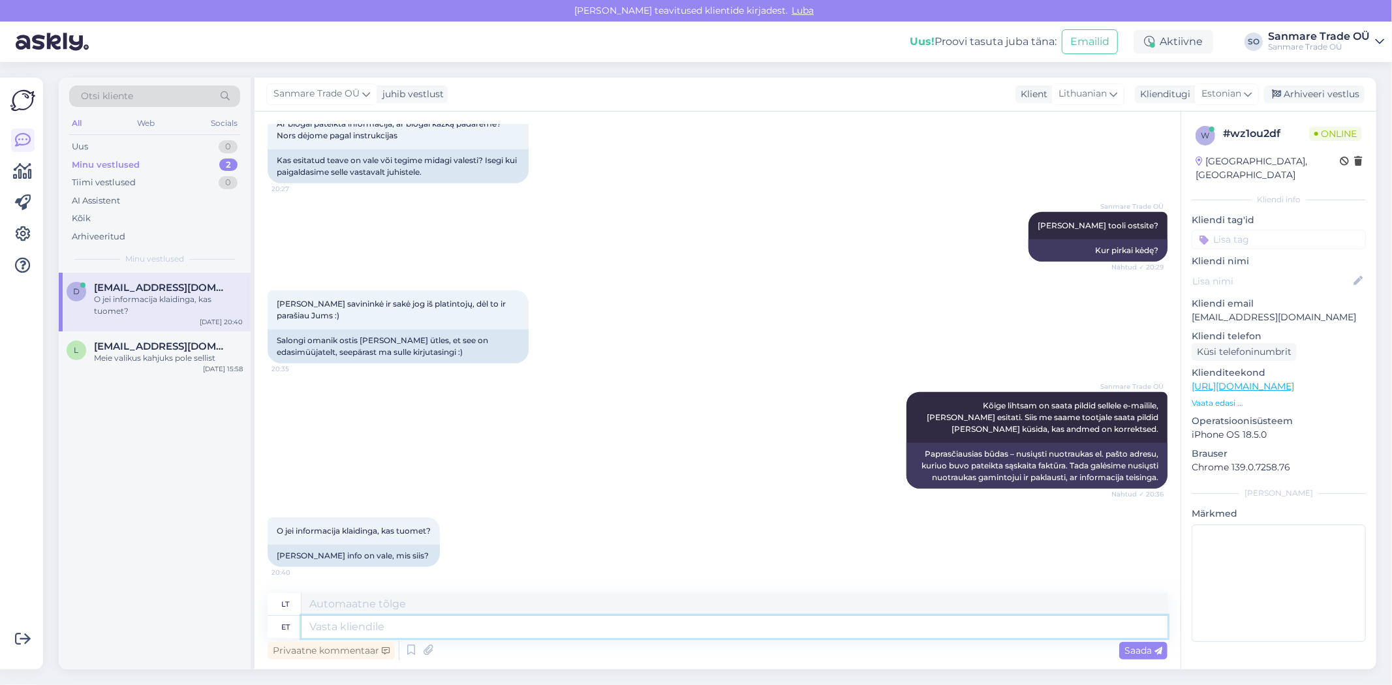
click at [378, 626] on textarea at bounding box center [734, 627] width 866 height 22
type textarea "Siis"
type textarea "[PERSON_NAME]"
type textarea "Siis küsime too"
type textarea "Tada mes klausiame"
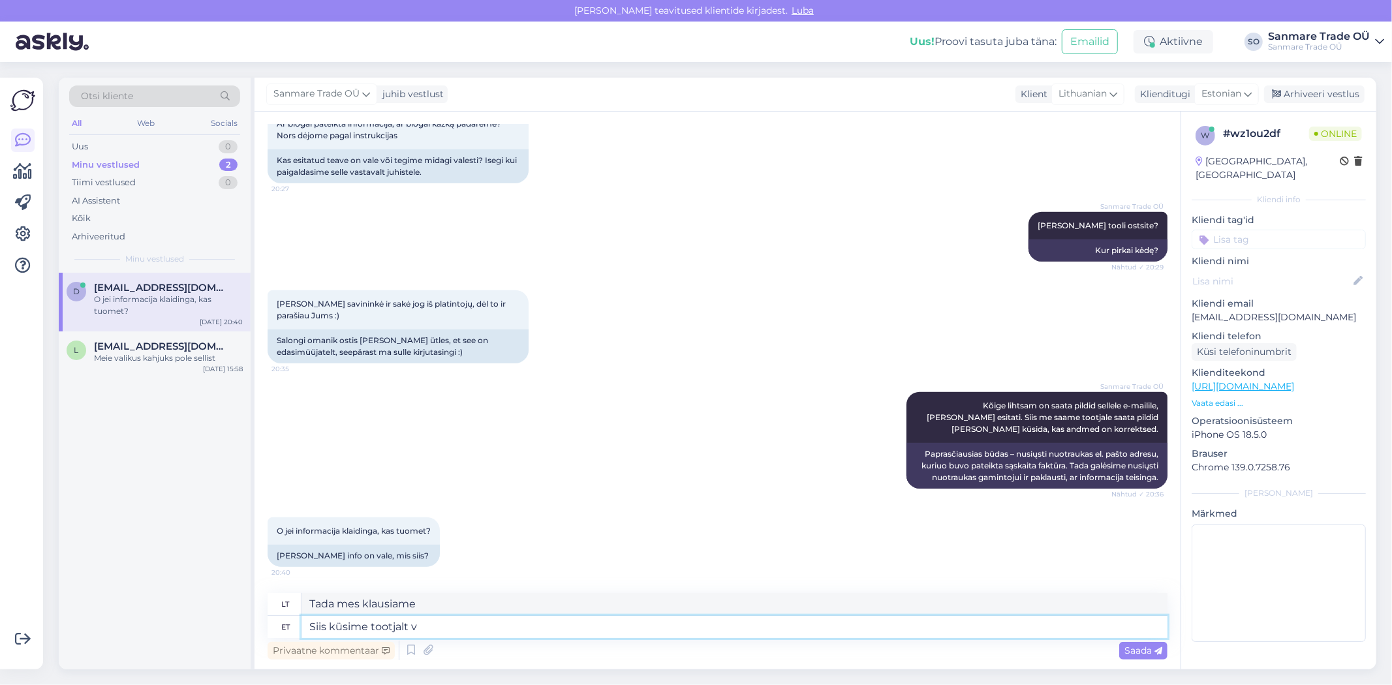
type textarea "Siis küsime tootjalt va"
type textarea "Tada paklausiame gamintojo"
type textarea "Siis küsime tootjalt vahetust v"
type textarea "Tada prašome gamintojo pakeisti"
type textarea "Siis küsime tootjalt vahetust või"
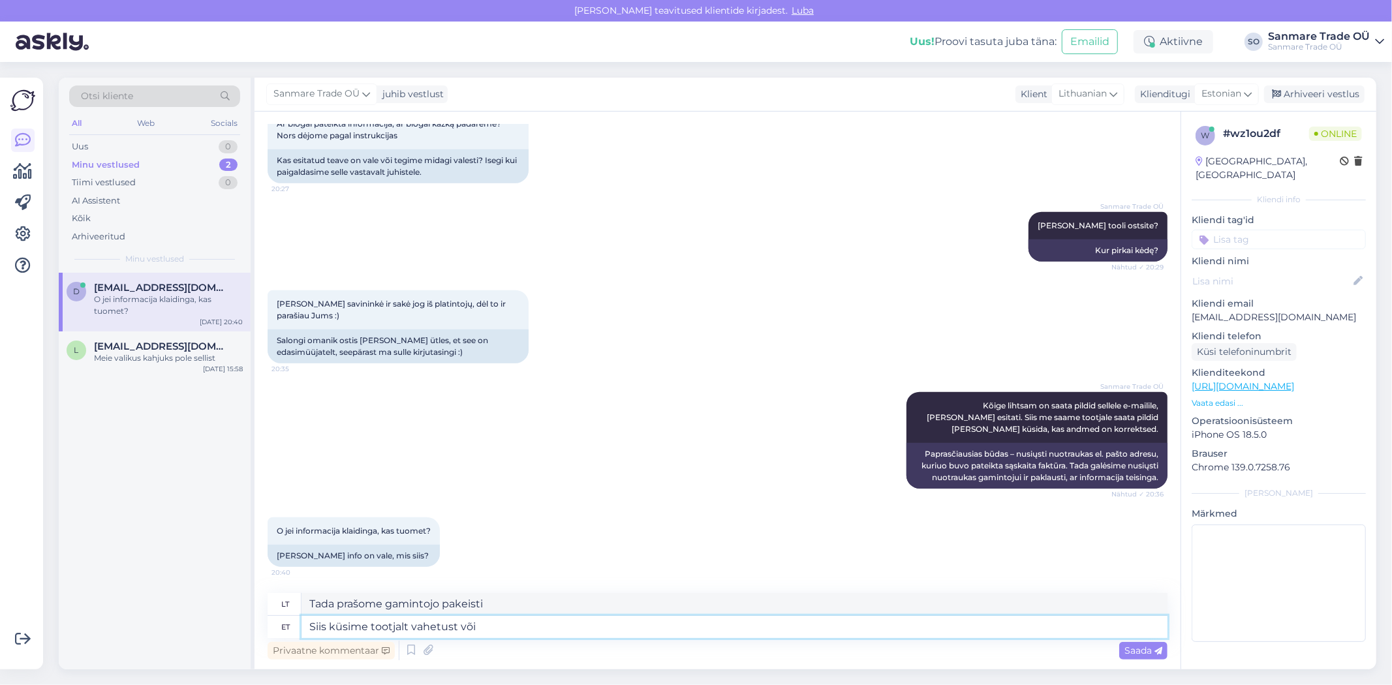
type textarea "Tada prašome gamintojo pakeisti prekę arba"
type textarea "Siis küsime tootjalt vahetust või kompensatsiooni. E"
type textarea "Tada prašome gamintojo pakeisti prekę arba kompensuoti."
type textarea "Siis küsime tootjalt vahetust või kompensatsiooni. Eks se"
type textarea "Tada prašome gamintojo pakeisti prekę arba kompensuoti. Ar ne?"
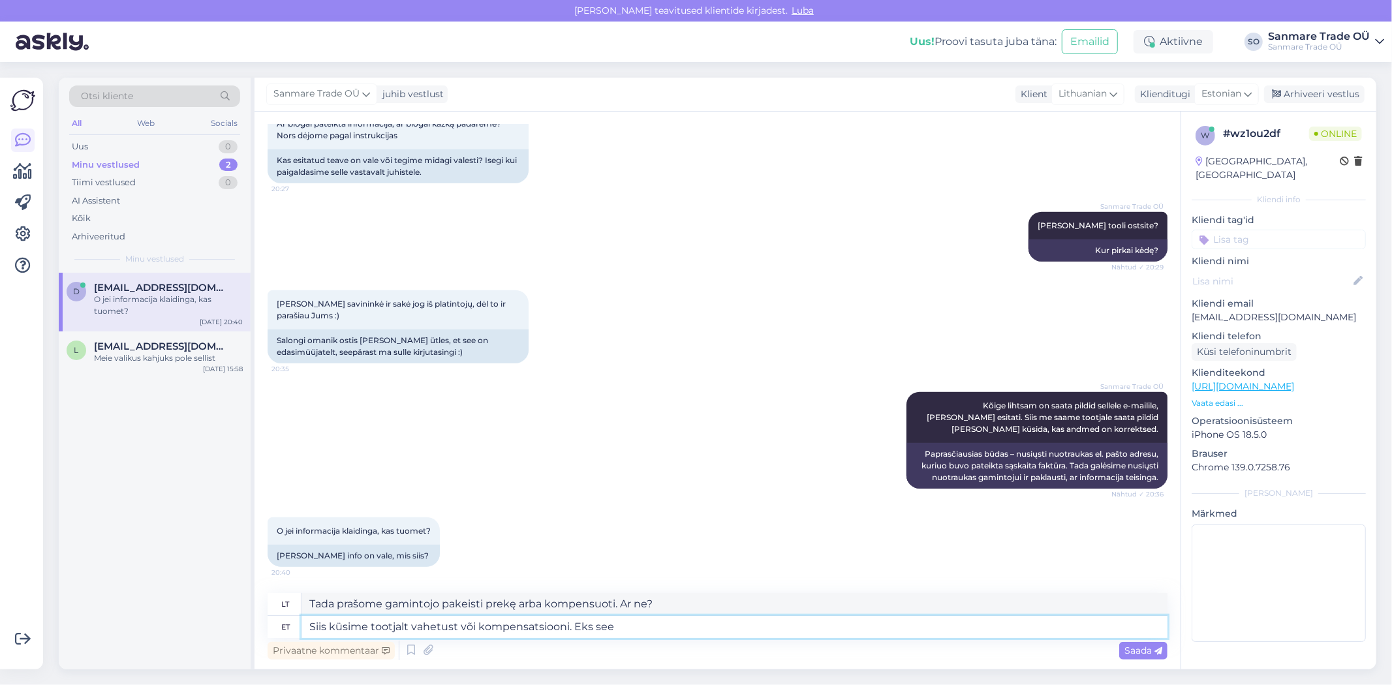
type textarea "Siis küsime tootjalt vahetust või kompensatsiooni. Eks see s"
type textarea "Tada prašome gamintojo pakeisti prekę arba kompensuoti. Argi ne taip?"
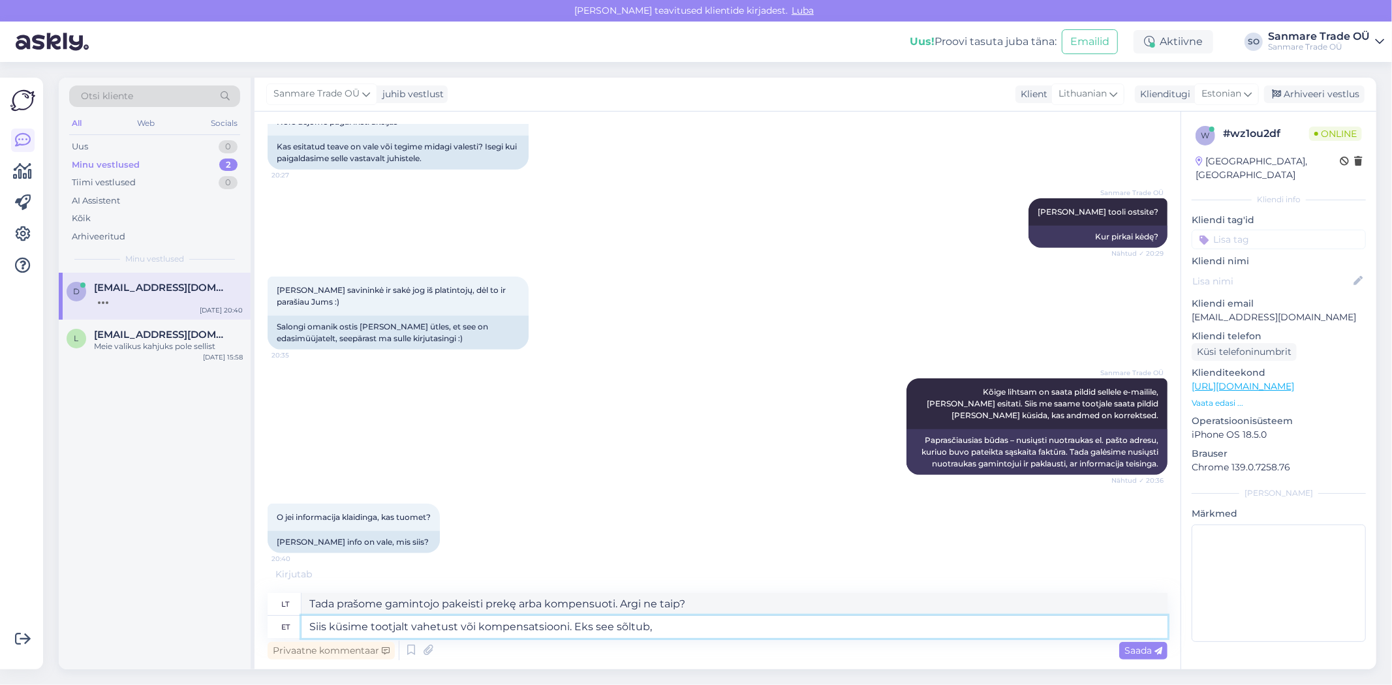
type textarea "Siis küsime tootjalt vahetust või kompensatsiooni. Eks see sõltub,"
type textarea "Tada prašome gamintojo pakeisti prekę arba kompensuoti. Priklauso nuo to, ar ne?"
type textarea "Siis küsime tootjalt vahetust või kompensatsiooni. Eks see sõltub sellest, et k"
type textarea "Tada prašome gamintojo pakeisti prekę arba kompensuoti. Tai priklauso nuo..."
type textarea "Siis küsime tootjalt vahetust või kompensatsiooni. Eks see sõltub sellest, et m…"
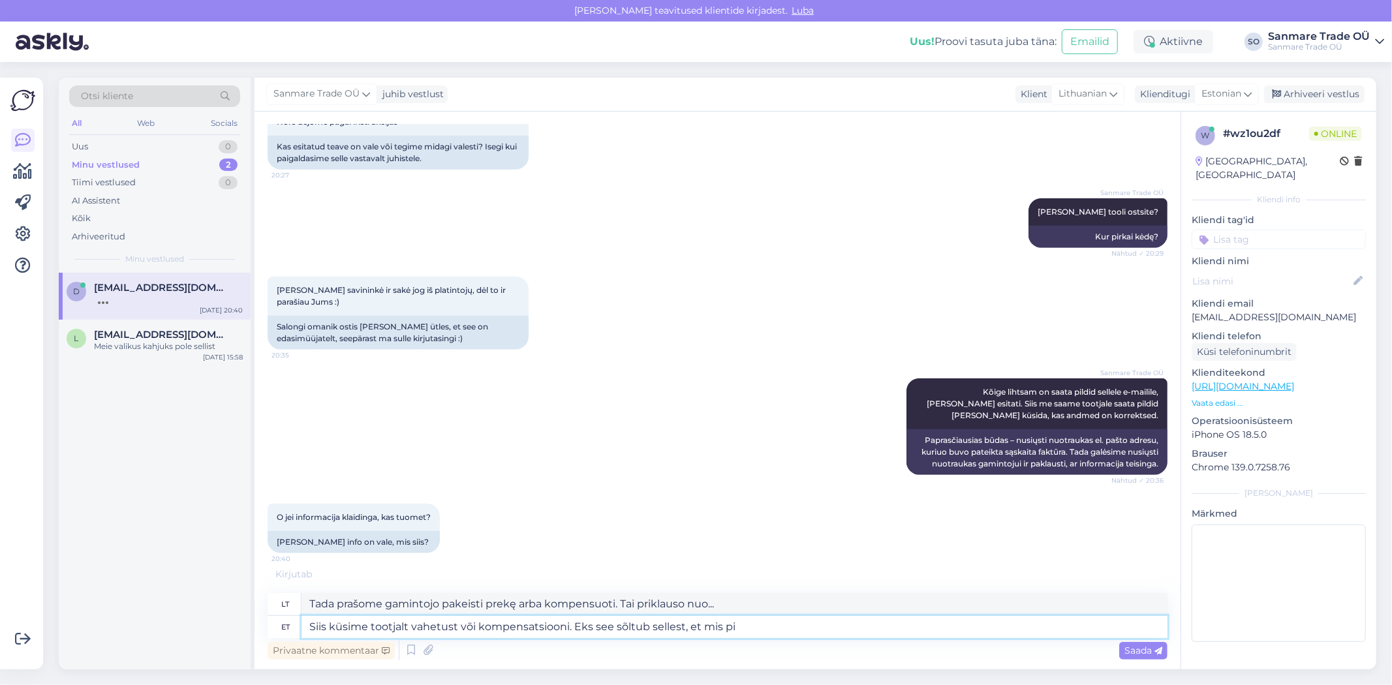
type textarea "Tada prašome gamintojo pakeisti prekę arba kompensuoti. Tai priklauso nuo to, k…"
type textarea "Siis küsime tootjalt vahetust või kompensatsiooni. Eks see sõltub sellest, et m…"
type textarea "Tada prašome gamintojo pakeisti prekę arba kompensuoti. Tai priklauso nuo to, k…"
type textarea "Siis küsime tootjalt vahetust või kompensatsiooni. Eks see sõltub sellest, et m…"
type textarea "Tada prašome gamintojo pakeisti prekę arba kompensuoti. Tai priklauso nuo to, […"
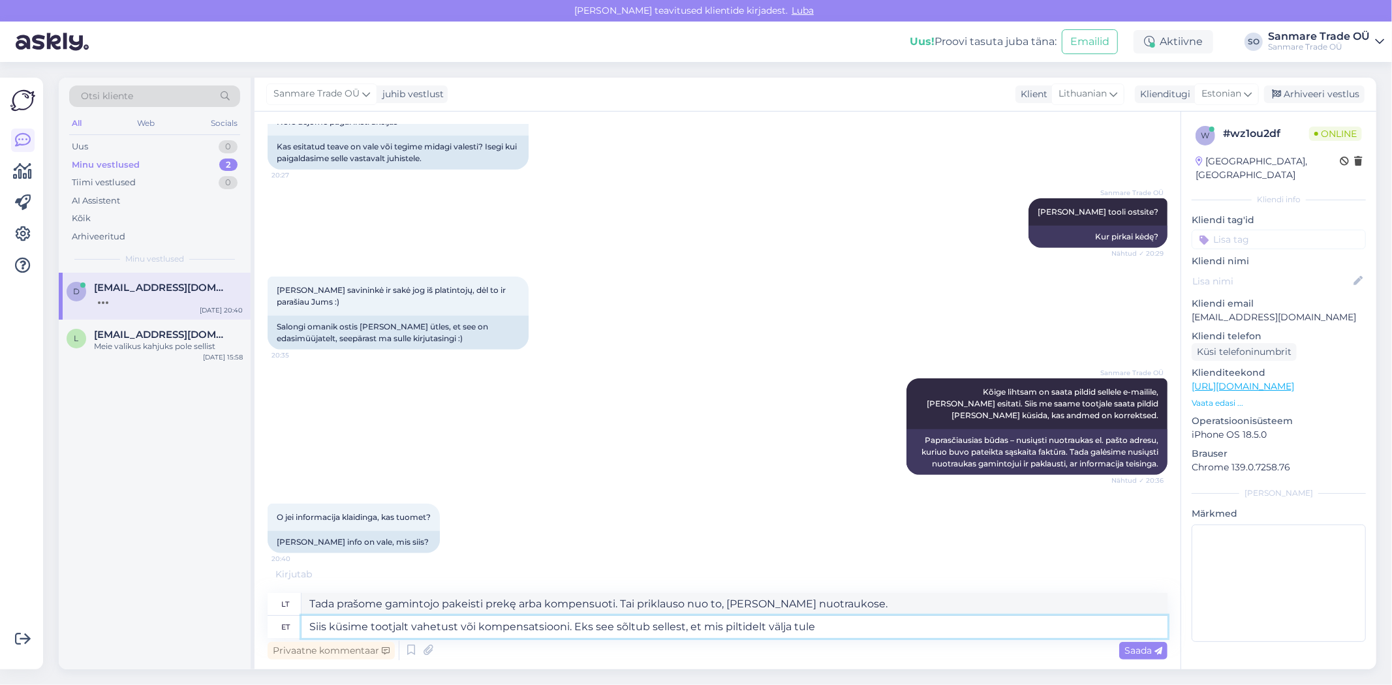
type textarea "Siis küsime tootjalt vahetust või kompensatsiooni. Eks see sõltub sellest, et m…"
type textarea "Tada prašome gamintojo pakeisti prekę arba kompensuoti. Priklauso nuo to, kas g…"
type textarea "Siis küsime tootjalt vahetust või kompensatsiooni. Eks see sõltub sellest, et m…"
click at [1141, 653] on span "Saada" at bounding box center [1143, 651] width 38 height 12
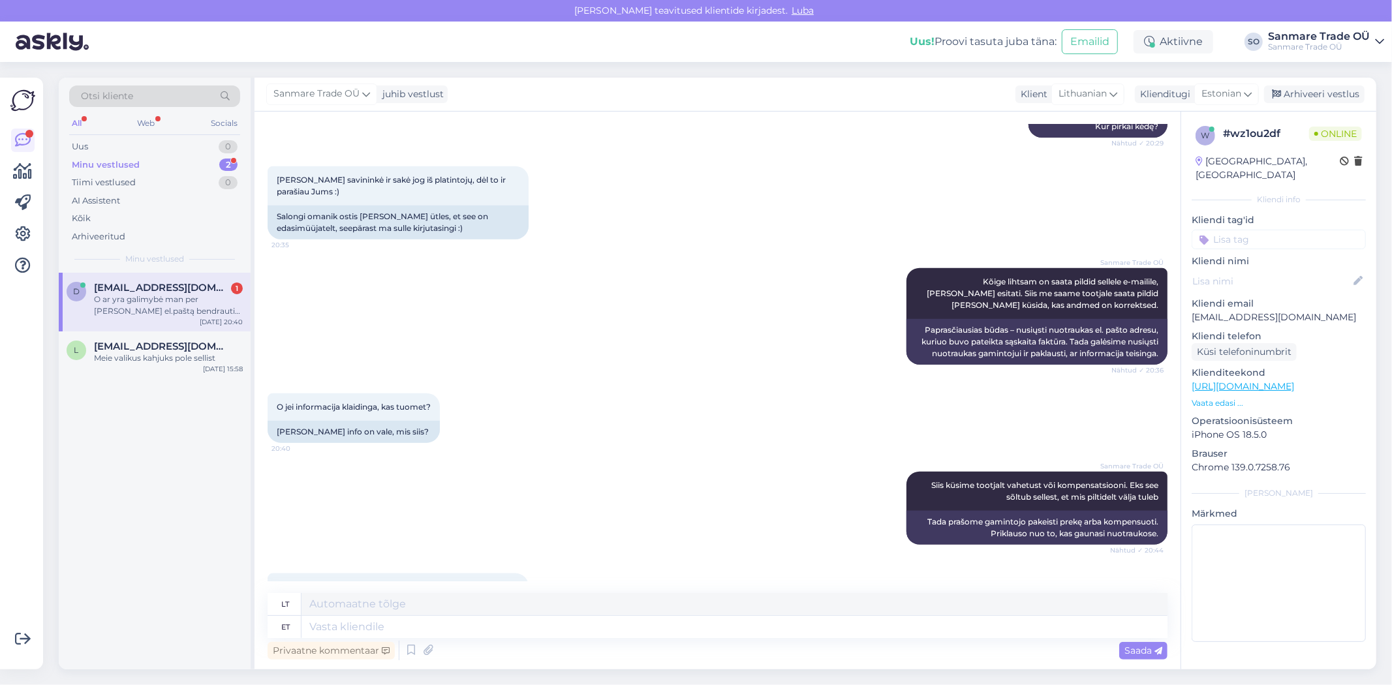
scroll to position [1339, 0]
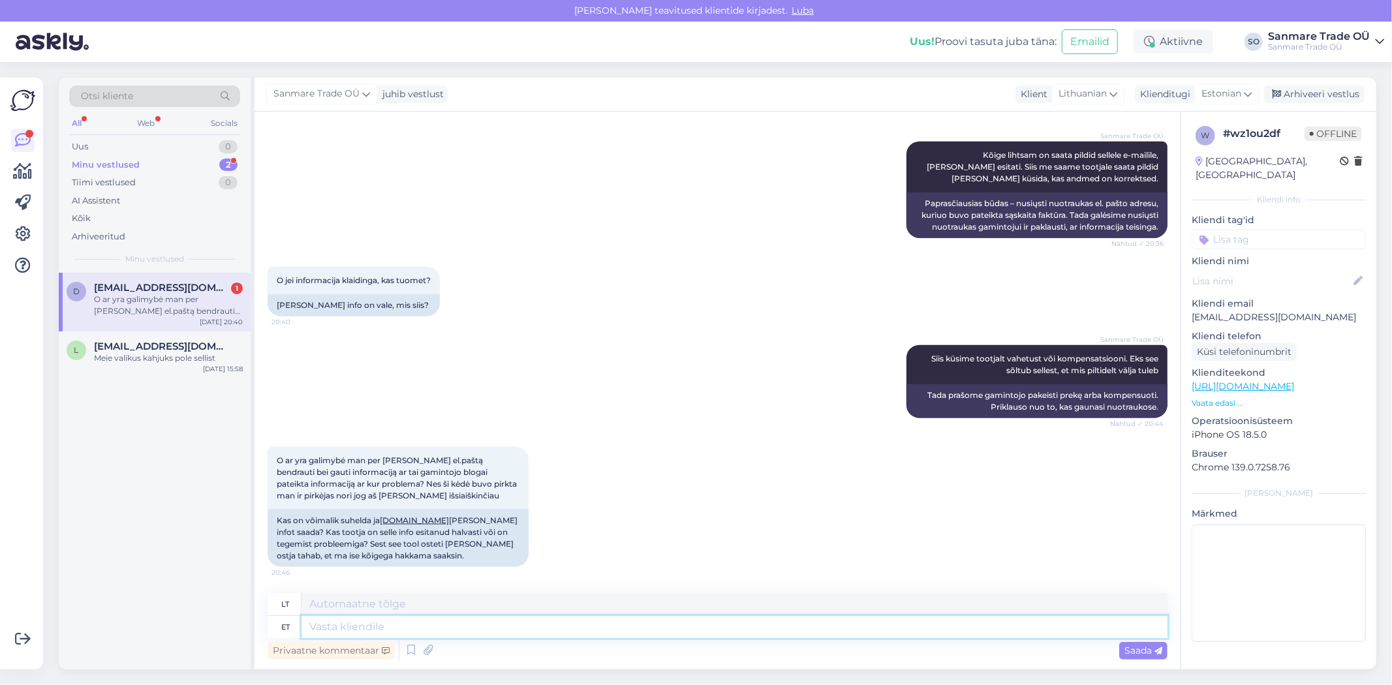
click at [321, 624] on textarea at bounding box center [734, 627] width 866 height 22
type textarea "Mis"
type textarea "Kas"
type textarea "Mis ostja f"
type textarea "Koks pirkėjas"
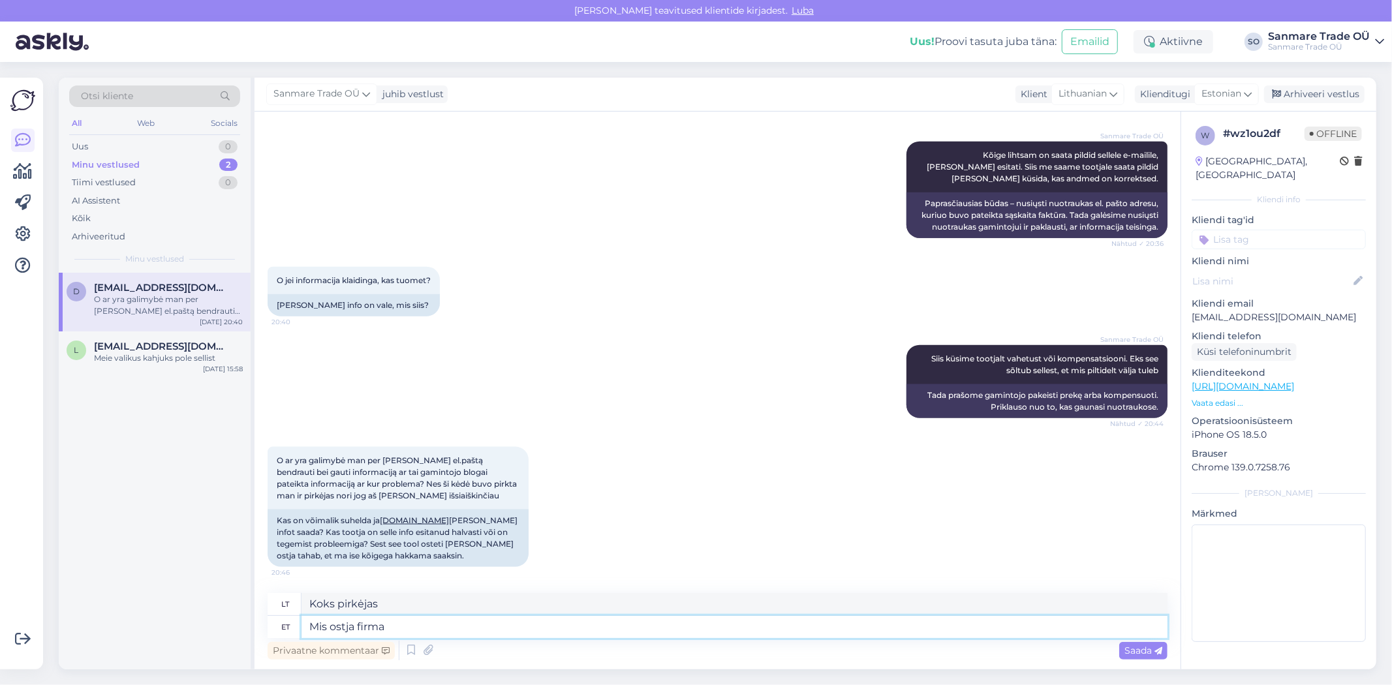
type textarea "Mis ostja firma n"
type textarea "Kokia yra pirkėjo įmonė?"
type textarea "Mis ostja firma nimi on"
type textarea "Koks pirkėjo įmonės pavadinimas?"
type textarea "Mis ostja firma nimi on? Me"
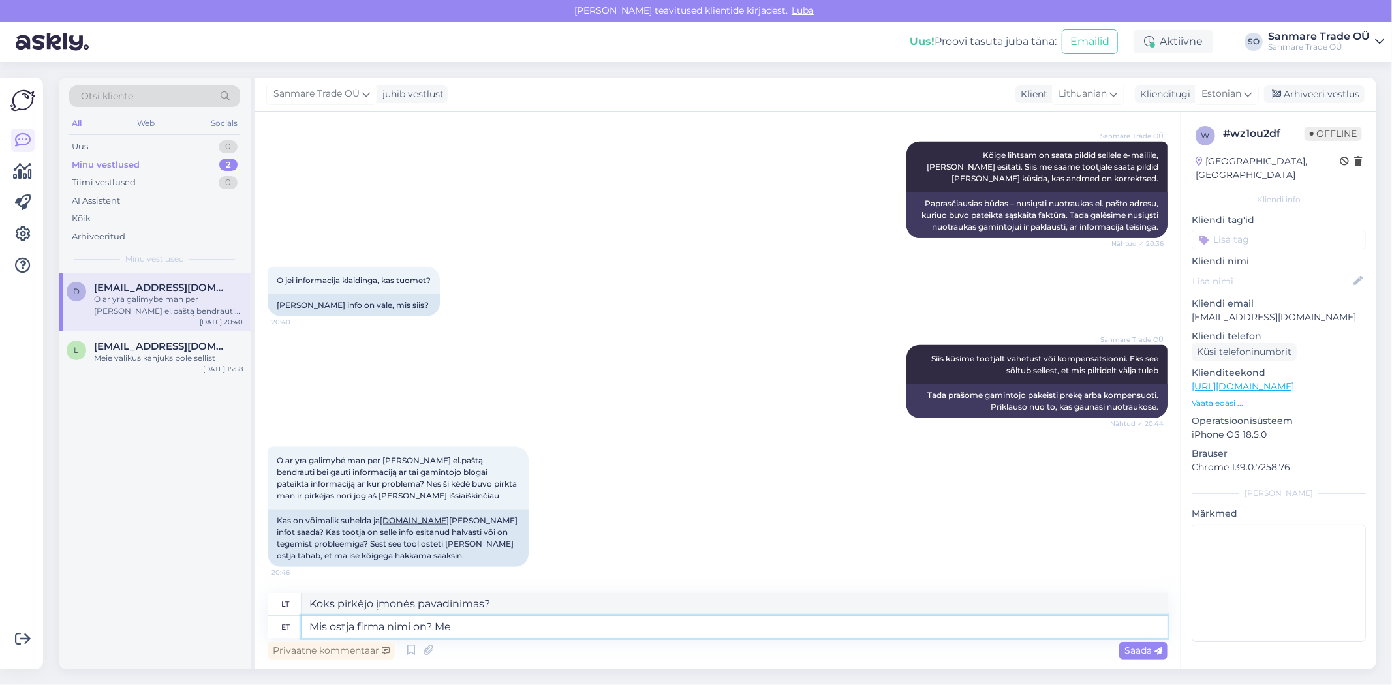
type textarea "Koks pirkėjo įmonės pavadinimas? Mes"
type textarea "Mis ostja firma nimi on? Me saame a"
type textarea "Koks pirkėjo įmonės pavadinimas? Mes galime"
type textarea "Mis ostja firma nimi on? Me saame ainult pil"
type textarea "Koks pirkėjo įmonės pavadinimas? Mes galime tik"
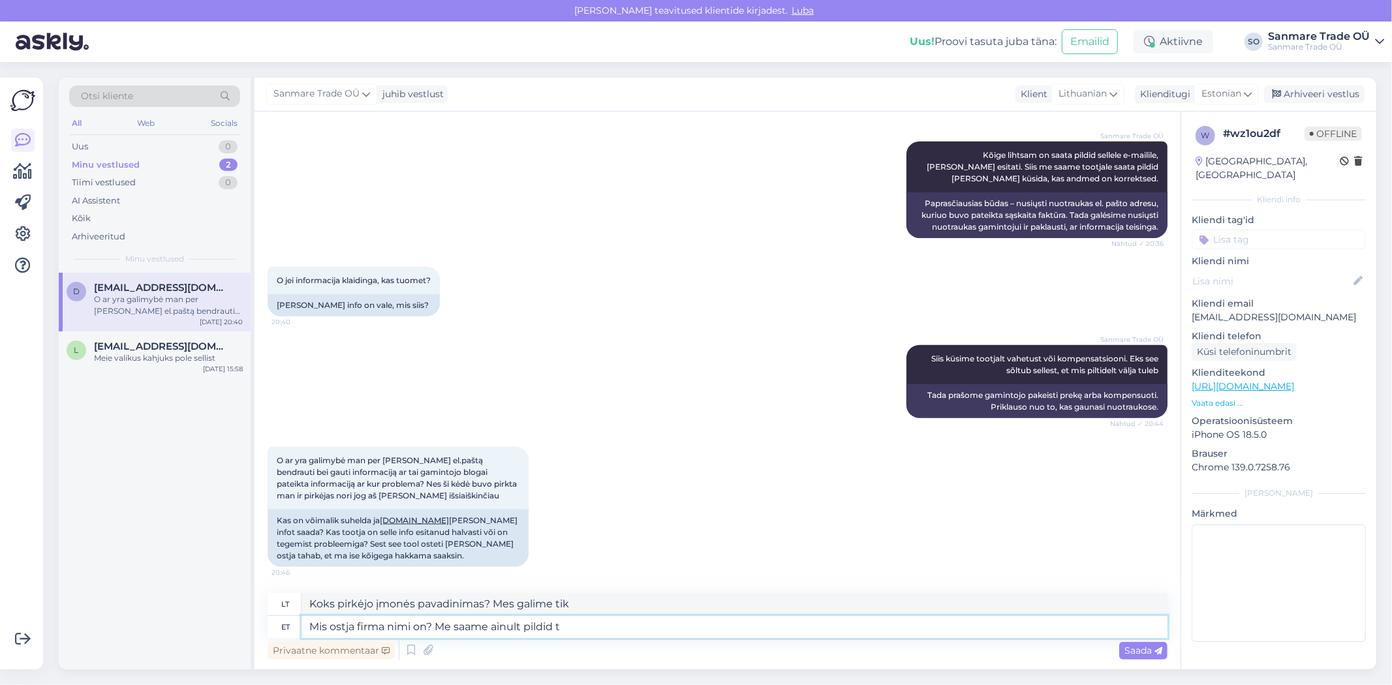
type textarea "Mis ostja firma nimi on? Me saame ainult pildid to"
type textarea "Koks pirkėjo įmonės pavadinimas? Mes gauname tik nuotraukas."
type textarea "Mis ostja firma nimi on? Me saame ainult pildid tootjale e"
type textarea "Koks pirkėjo įmonės pavadinimas? Nuotraukas gauname tik iš gamintojo."
type textarea "Mis ostja firma nimi on? Me saame ainult pildid tootjale edastada ja"
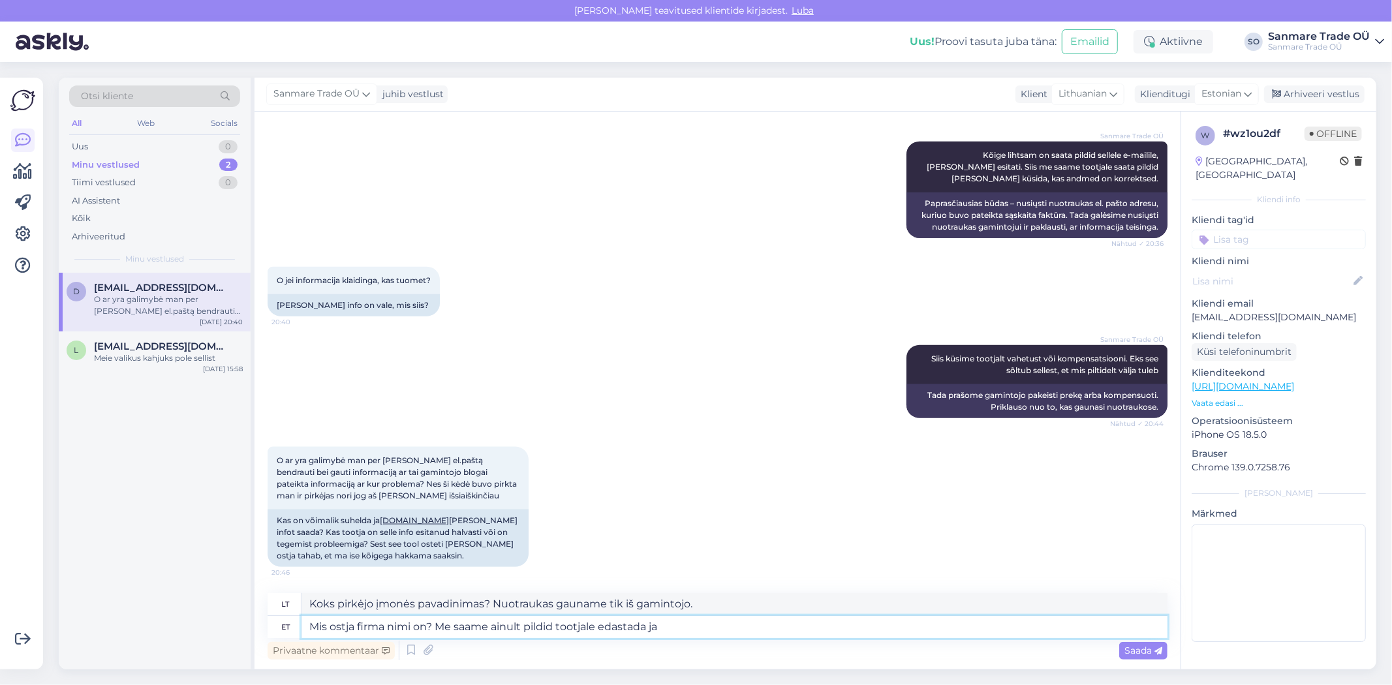
type textarea "Koks pirkėjo įmonės pavadinimas? Nuotraukas galime persiųsti tik gamintojui."
type textarea "Mis ostja firma nimi on? Me saame ainult pildid tootjale edastada ja se"
type textarea "Koks pirkėjo įmonės pavadinimas? Nuotraukas galime persiųsti tik gamintojui ir"
type textarea "Mis ostja firma nimi on? Me saame ainult pildid tootjale edastada ja siis sa"
type textarea "Koks pirkėjo įmonės pavadinimas? Mes galime tik persiųsti nuotraukas gamintojui…"
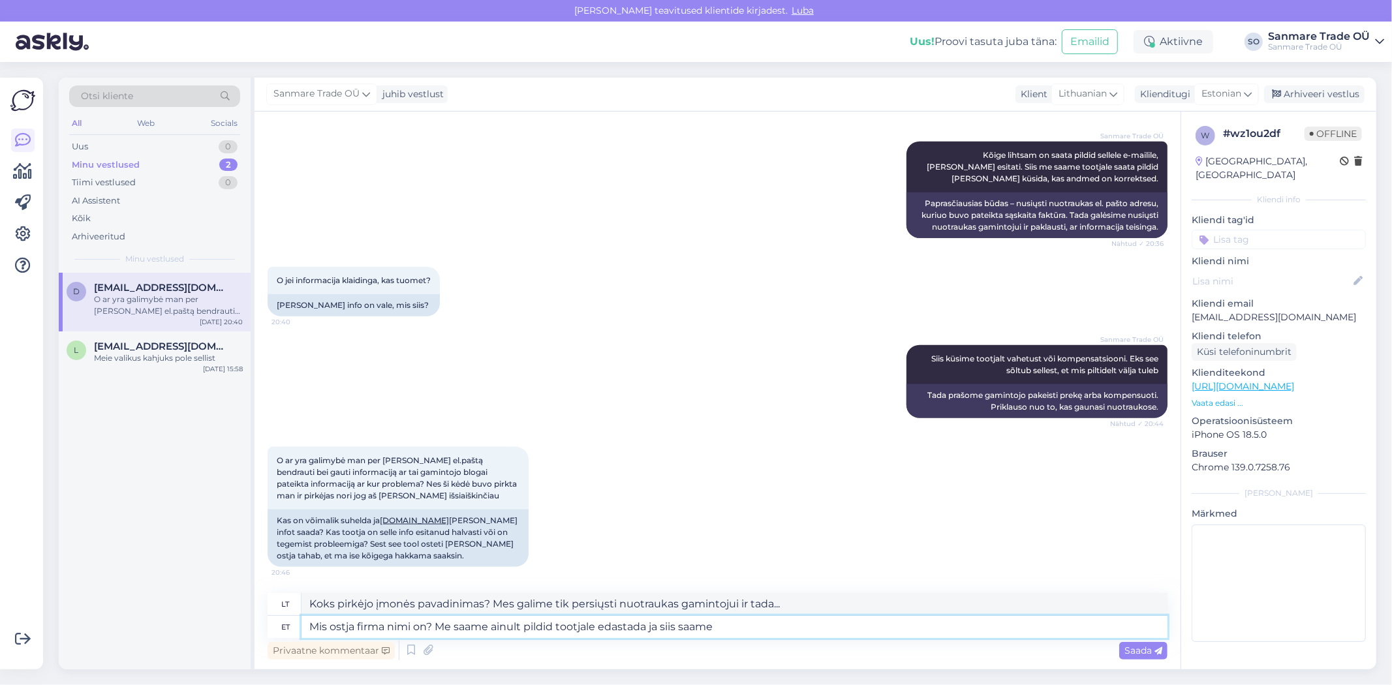
type textarea "Mis ostja firma nimi on? Me saame ainult pildid tootjale edastada ja siis saame…"
type textarea "Koks pirkėjo įmonės pavadinimas? Mes galime tik persiųsti nuotraukas gamintojui…"
type textarea "Mis ostja firma nimi on? Me saame ainult pildid tootjale edastada ja siis saame…"
type textarea "Koks pirkėjo įmonės pavadinimas? Mes galime tik nusiųsti nuotraukas gamintojui,…"
type textarea "Mis ostja firma nimi on? Me saame ainult pildid tootjale edastada ja siis saame…"
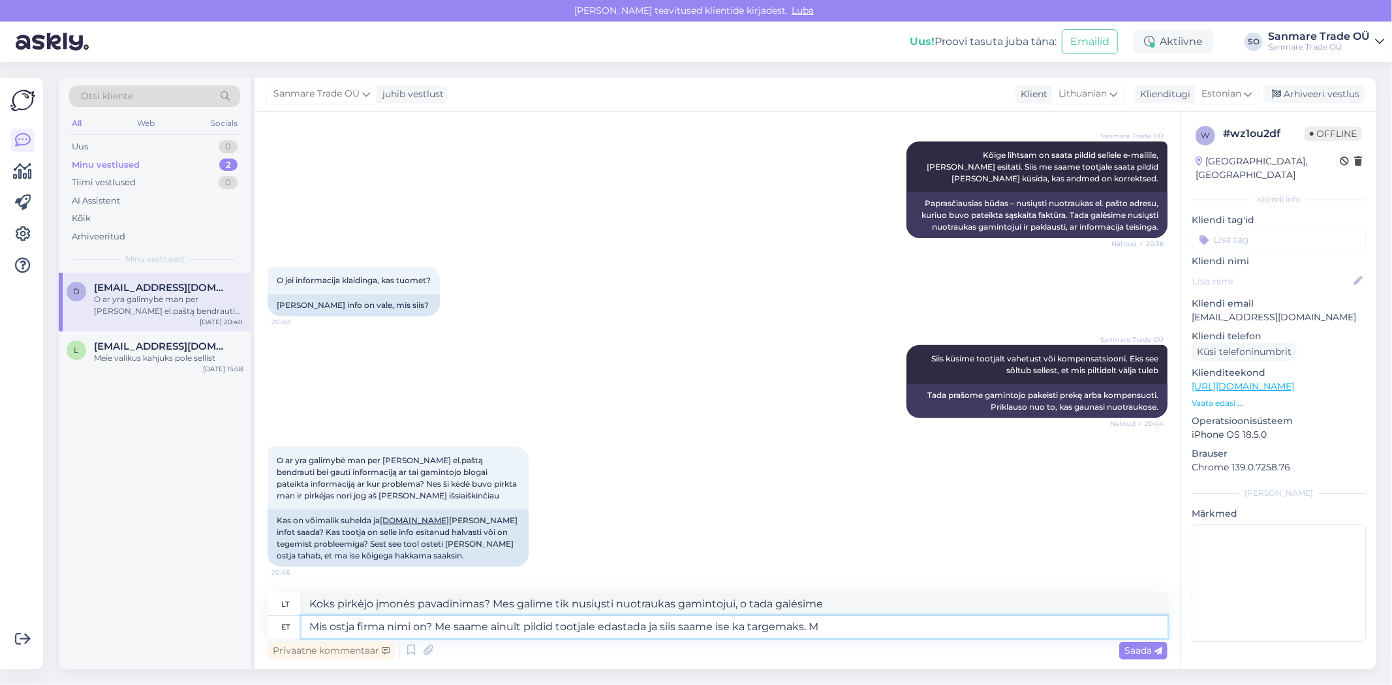
type textarea "Koks pirkėjo įmonės pavadinimas? Mes galime tik persiųsti nuotraukas gamintojui…"
type textarea "Mis ostja firma nimi on? Me saame ainult pildid tootjale edastada ja siis saame…"
type textarea "Koks pirkėjo įmonės pavadinimas? Mes galime tik persiųsti nuotraukas gamintojui…"
type textarea "Mis ostja firma nimi on? Me saame ainult pildid tootjale edastada ja siis saame…"
type textarea "Koks pirkėjo įmonės pavadinimas? Mes galime tik persiųsti nuotraukas gamintojui…"
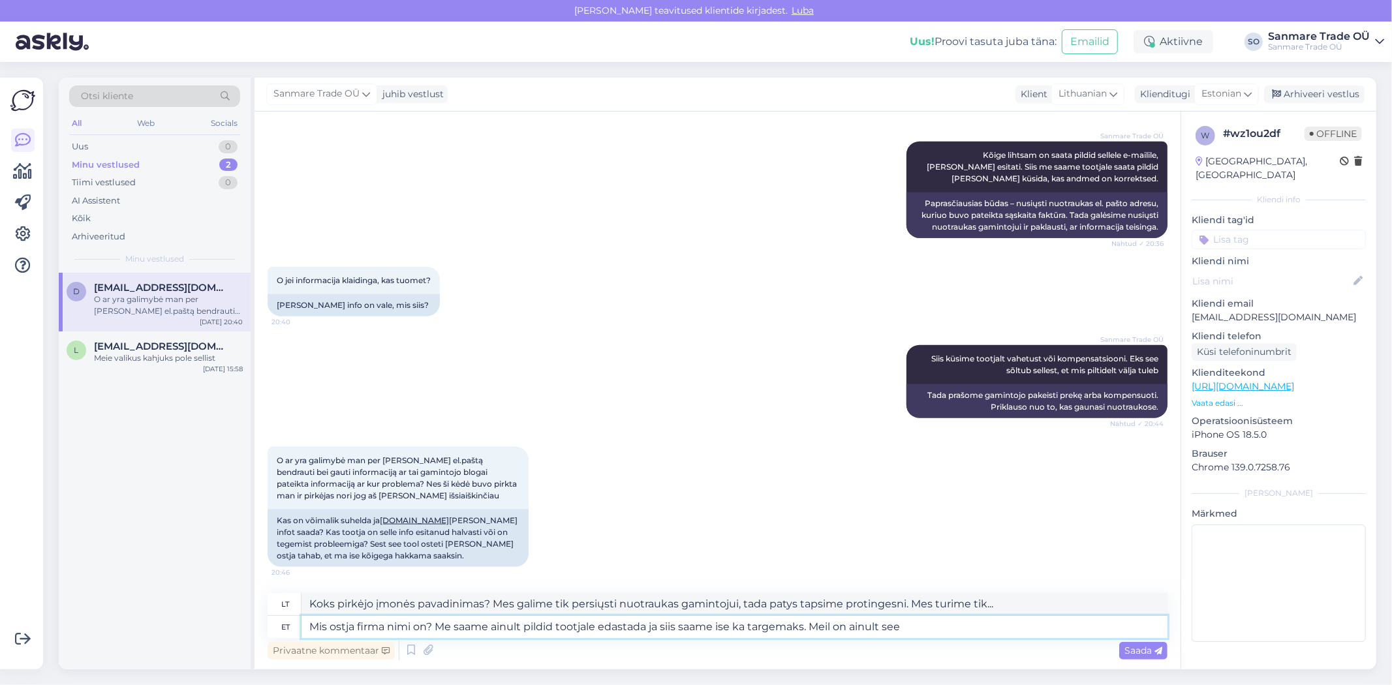
type textarea "Mis ostja firma nimi on? Me saame ainult pildid tootjale edastada ja siis saame…"
type textarea "Koks pirkėjo įmonės pavadinimas? Mes galime tik persiųsti nuotraukas gamintojui…"
type textarea "Mis ostja firma nimi on? Me saame ainult pildid tootjale edastada ja siis saame…"
type textarea "Koks pirkėjo įmonės pavadinimas? Mes galime tik persiųsti nuotraukas gamintojui…"
type textarea "Mis ostja firma nimi on? Me saame ainult pildid tootjale edastada ja siis saame…"
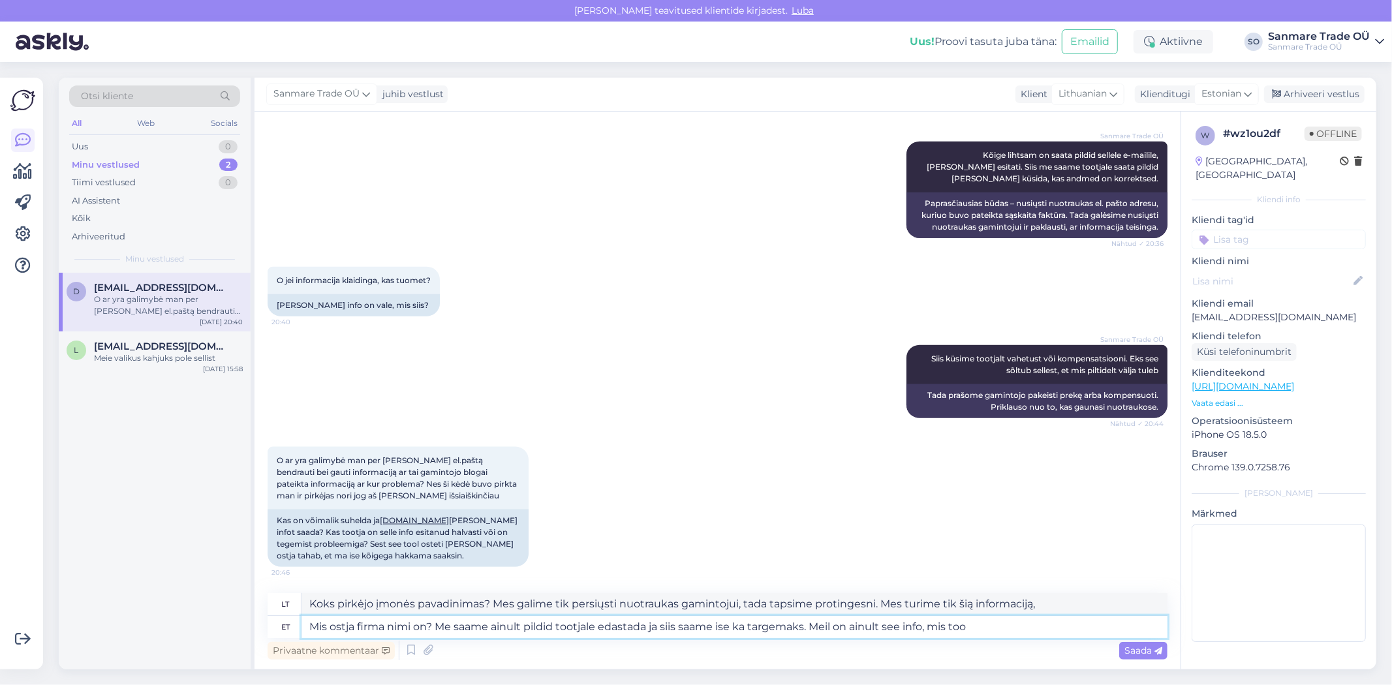
type textarea "Koks pirkėjo įmonės pavadinimas? Mes galime tik persiųsti nuotraukas gamintojui…"
type textarea "Mis ostja firma nimi on? Me saame ainult pildid tootjale edastada ja siis saame…"
type textarea "Koks pirkėjo įmonės pavadinimas? Mes galime tik persiųsti gamintojui nuotraukas…"
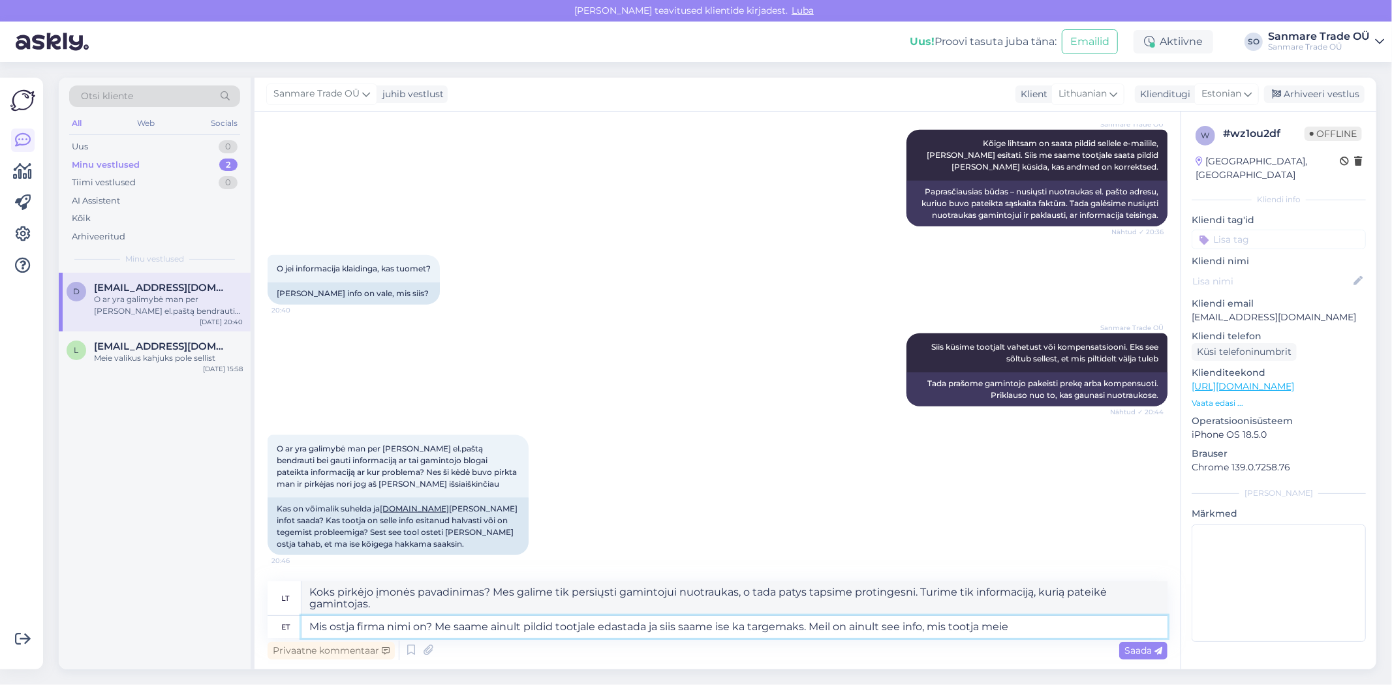
type textarea "Mis ostja firma nimi on? Me saame ainult pildid tootjale edastada ja siis saame…"
type textarea "Koks pirkėjo įmonės pavadinimas? Mes galime tik persiųsti gamintojui nuotraukas…"
type textarea "Mis ostja firma nimi on? Me saame ainult pildid tootjale edastada ja siis saame…"
type textarea "Koks pirkėjo įmonės pavadinimas? Mes galime tik nusiųsti gamintojui nuotraukas,…"
type textarea "Mis ostja firma nimi on? Me saame ainult pildid tootjale edastada ja siis saame…"
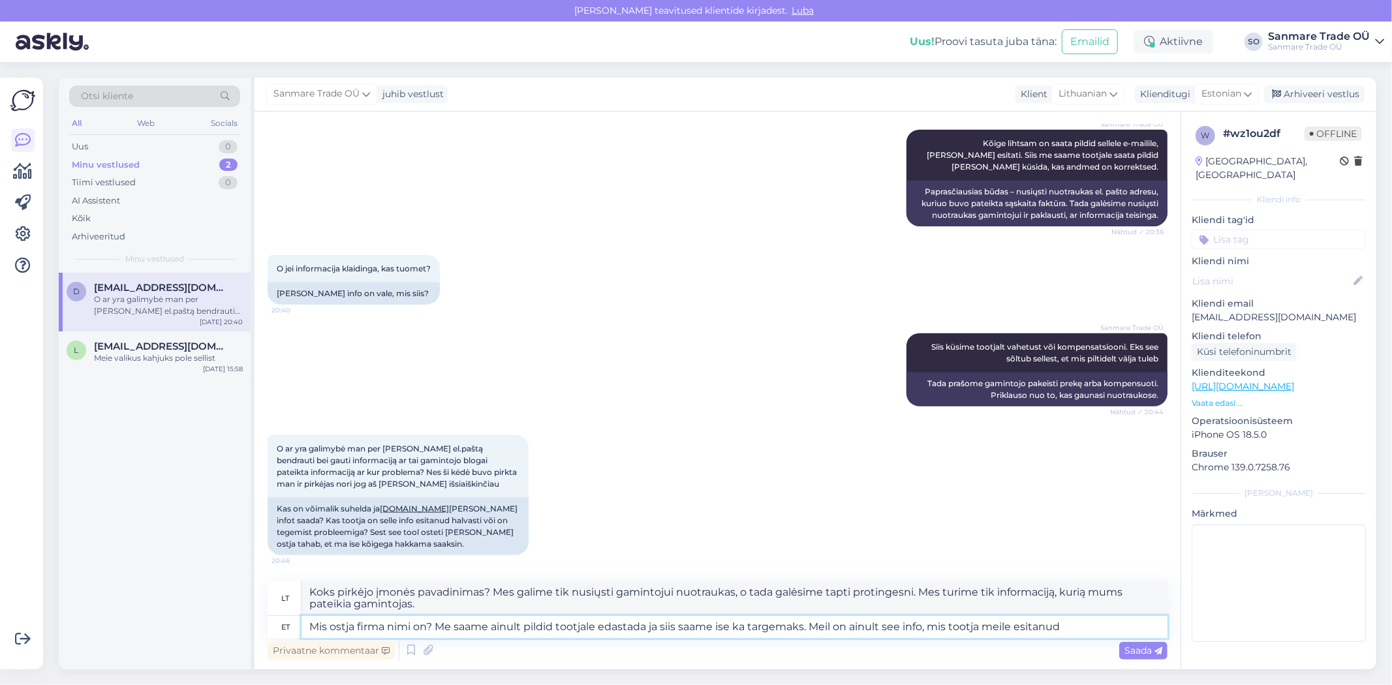
type textarea "Koks pirkėjo įmonės pavadinimas? Mes galime tik persiųsti gamintojui nuotraukas…"
type textarea "Mis ostja firma nimi on? Me saame ainult pildid tootjale edastada ja siis saame…"
click at [1143, 649] on span "Saada" at bounding box center [1143, 651] width 38 height 12
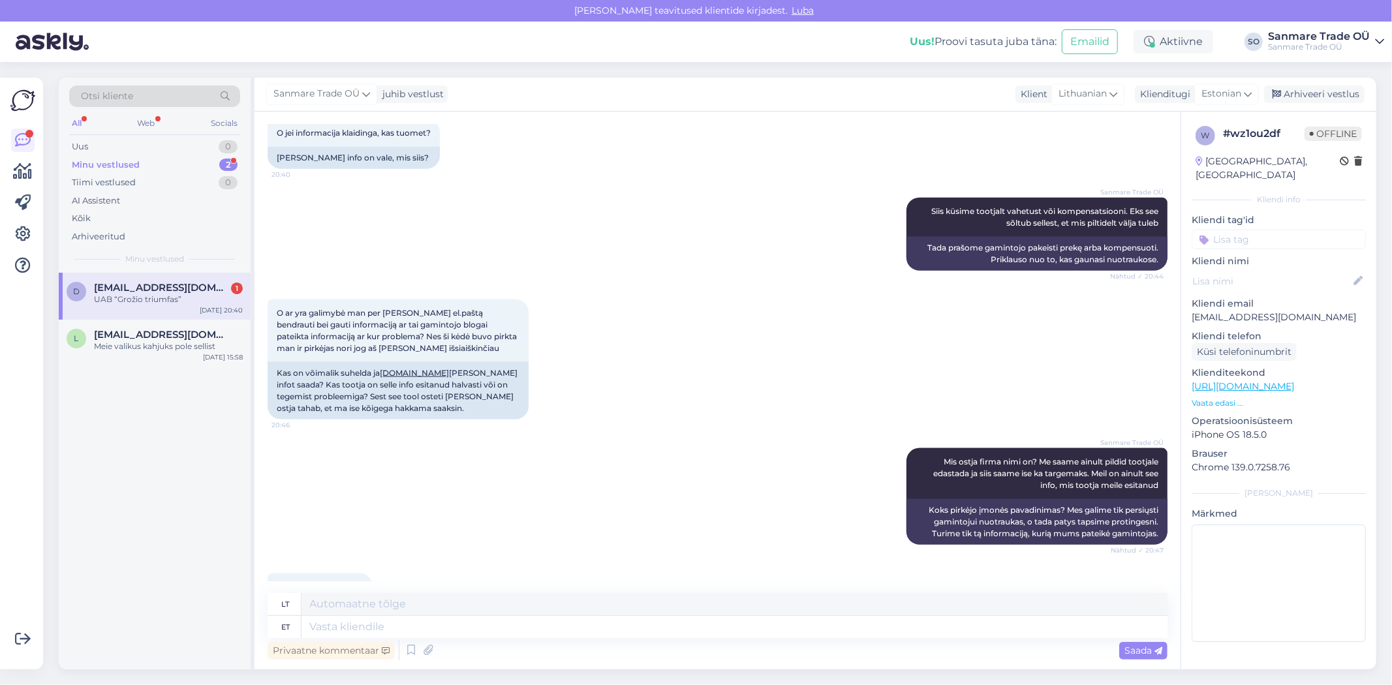
scroll to position [1543, 0]
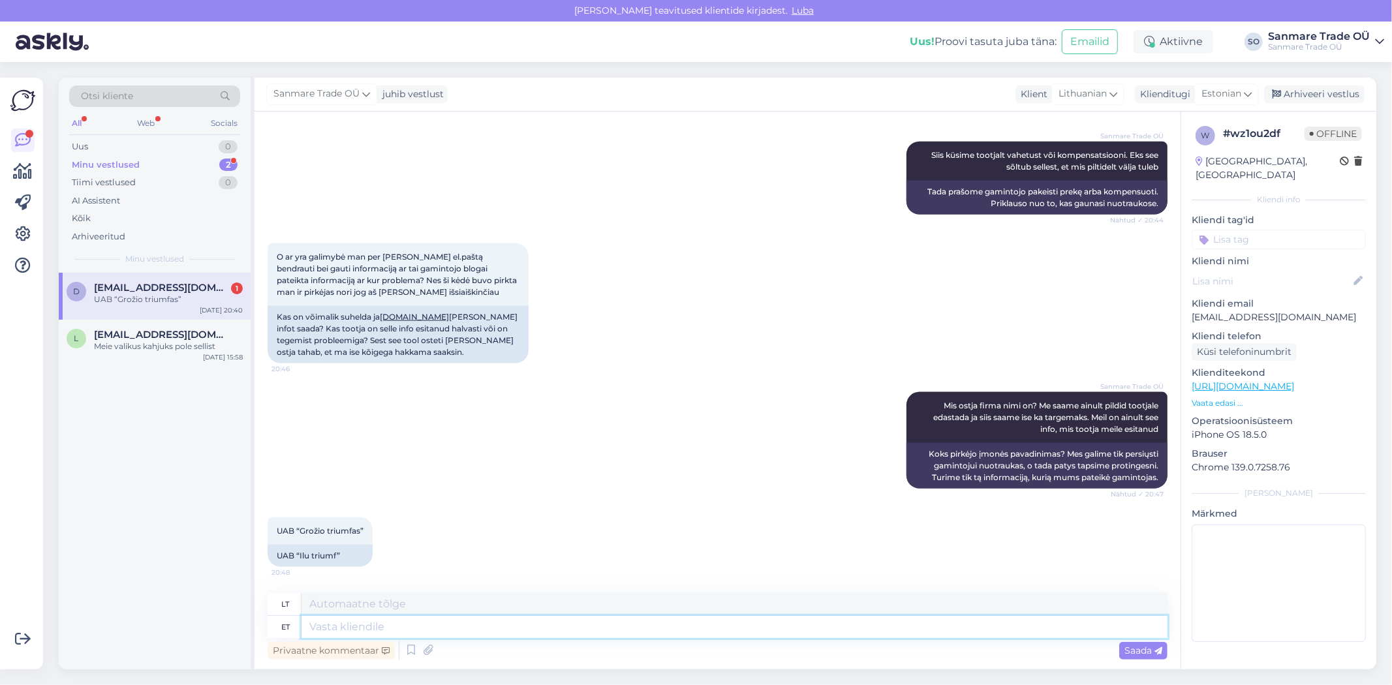
click at [423, 627] on textarea at bounding box center [734, 627] width 866 height 22
type textarea "saatke"
type textarea "siųsti"
type textarea "saatke kõik pil"
type textarea "siųsti viską"
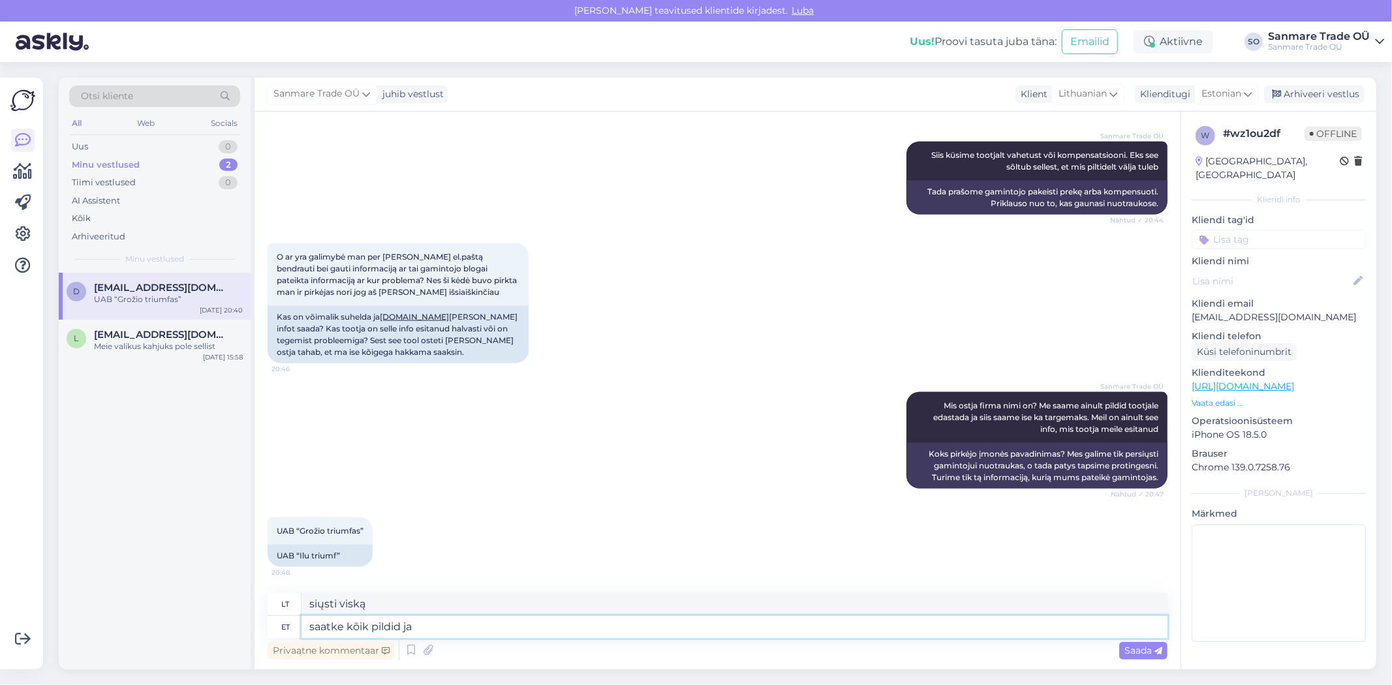
type textarea "saatke kõik pildid ja"
type textarea "atsiųskite visas nuotraukas ir"
type textarea "saatke kõik pildid ja see inf"
type textarea "atsiųskite visas nuotraukas ir tai"
type textarea "saatke kõik pildid ja see info"
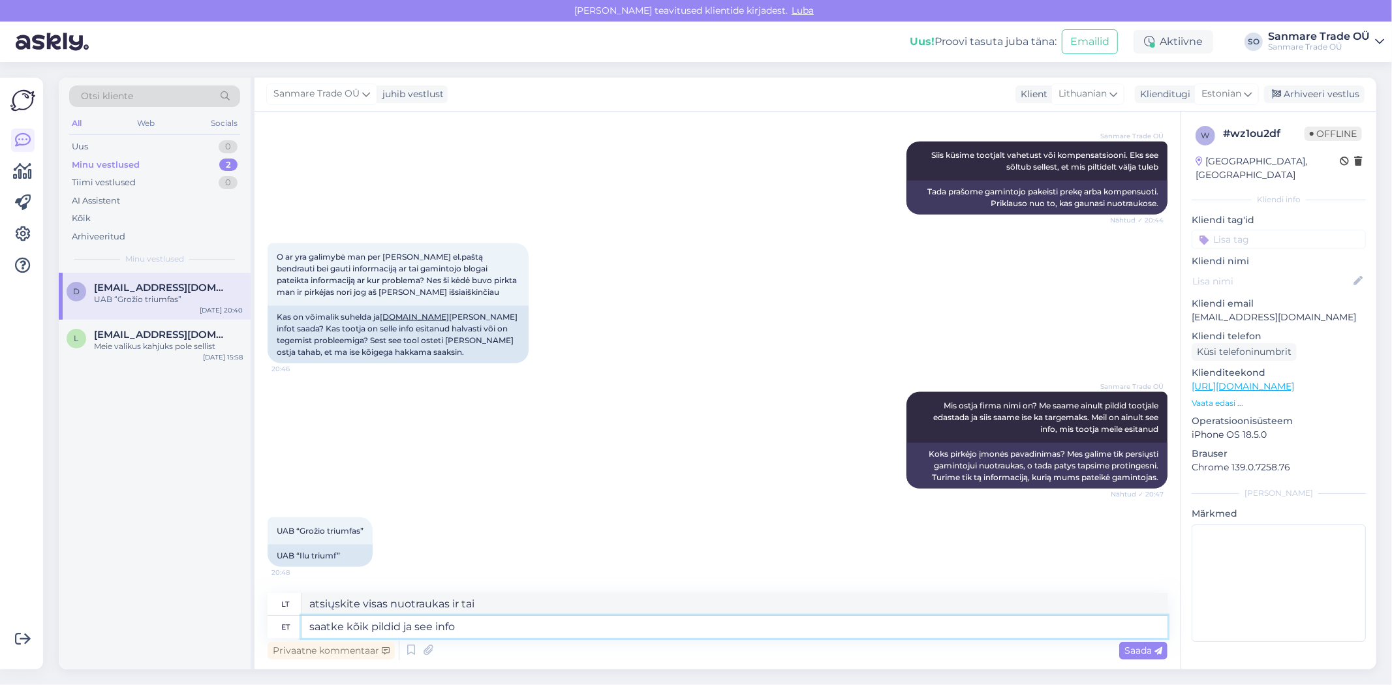
type textarea "atsiųskite visas nuotraukas ir šią informaciją"
type textarea "saatke kõik pildid ja see info meile e"
type textarea "atsiųskite mums visas nuotraukas ir šią informaciją"
type textarea "saatke kõik pildid ja see info meile e-mailile"
type textarea "atsiųskite visas nuotraukas ir šią informaciją mums el. paštu"
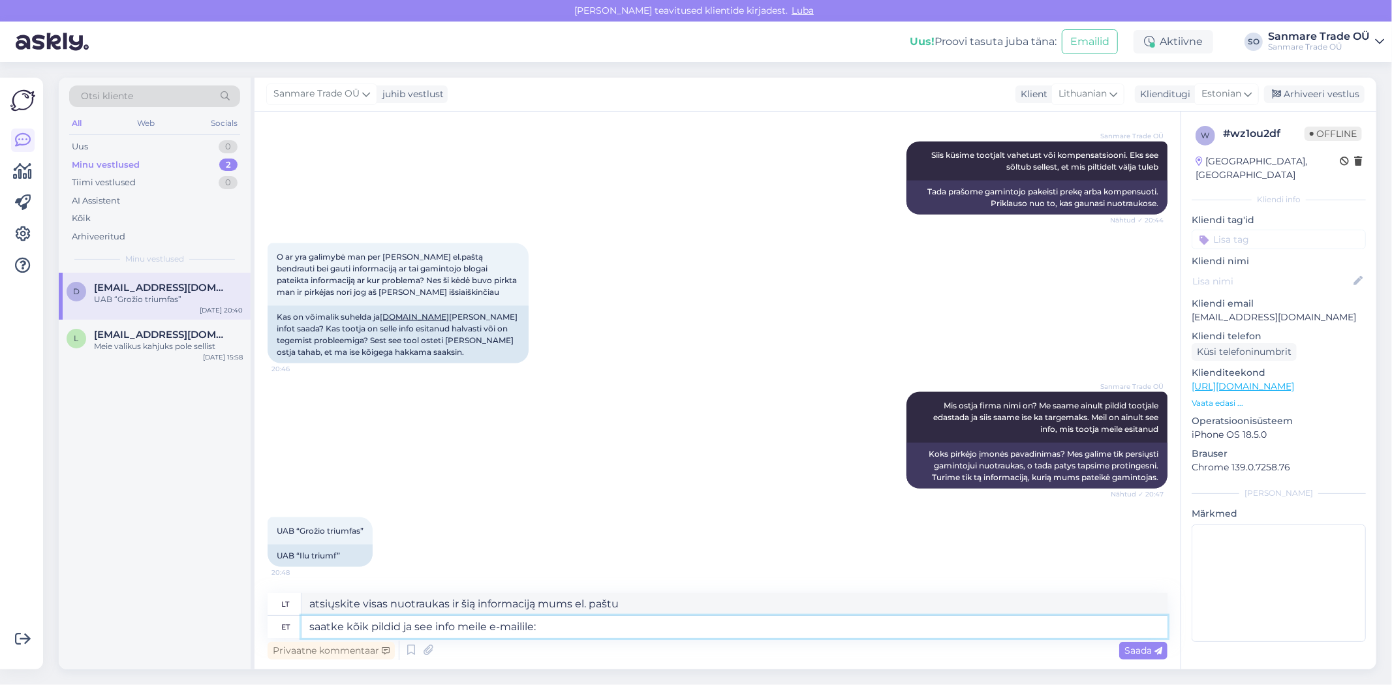
type textarea "saatke kõik pildid ja see info meile e-mailile: i"
type textarea "Visas nuotraukas ir šią informaciją siųskite mums el. paštu:"
type textarea "saatke kõik pildid ja see info meile e-mailile: [EMAIL_ADDRESS][DOMAIN_NAME]"
type textarea "Visas nuotraukas ir šią informaciją siųskite mums el. paštu: [EMAIL_ADDRESS][DO…"
type textarea "saatke kõik pildid ja see info meile e-mailile: [EMAIL_ADDRESS][DOMAIN_NAME] ja"
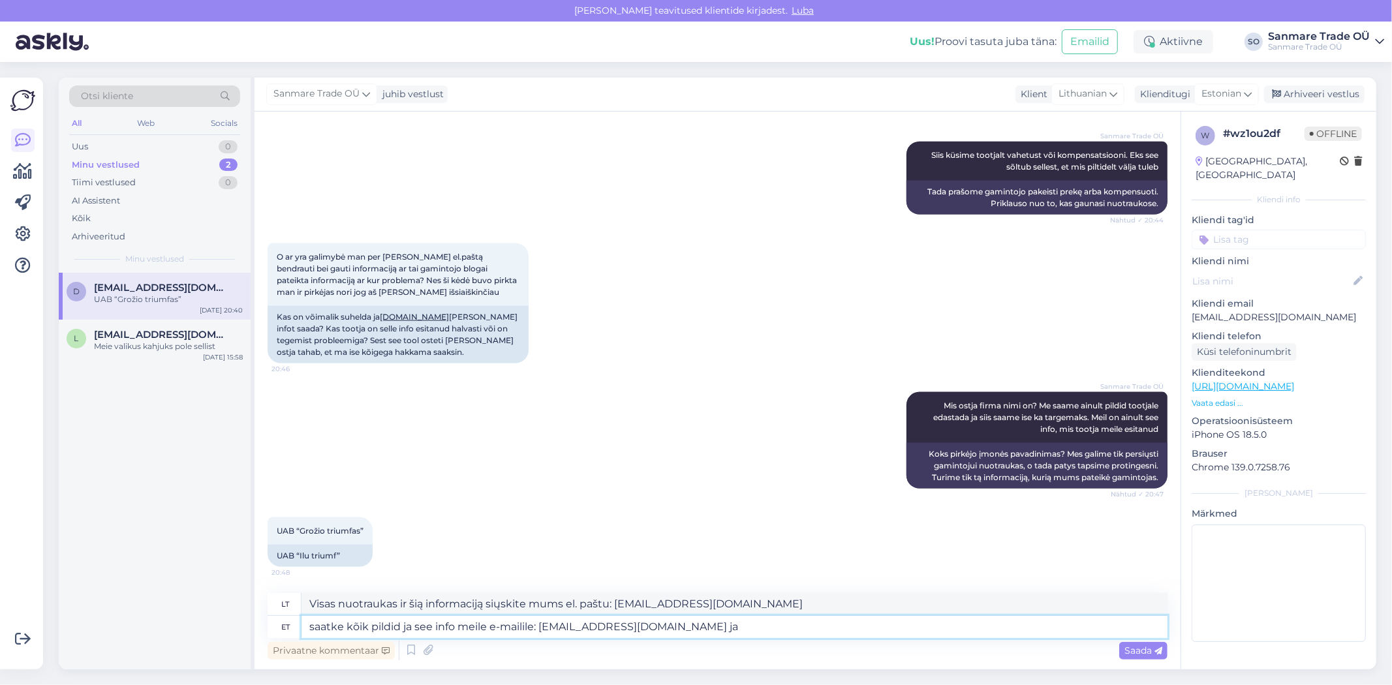
type textarea "visas nuotraukas ir šią informaciją siųskite mums el. paštu: [EMAIL_ADDRESS][DO…"
type textarea "saatke kõik pildid ja see info meile e-mailile: [EMAIL_ADDRESS][DOMAIN_NAME] ja…"
type textarea "atsiųskite visas nuotraukas ir šią informaciją mums el. paštu: [EMAIL_ADDRESS][…"
type textarea "saatke kõik pildid ja see info meile e-mailile: [EMAIL_ADDRESS][DOMAIN_NAME] ja…"
type textarea "Visas nuotraukas ir šią informaciją siųskite mums el. paštu: [EMAIL_ADDRESS][DO…"
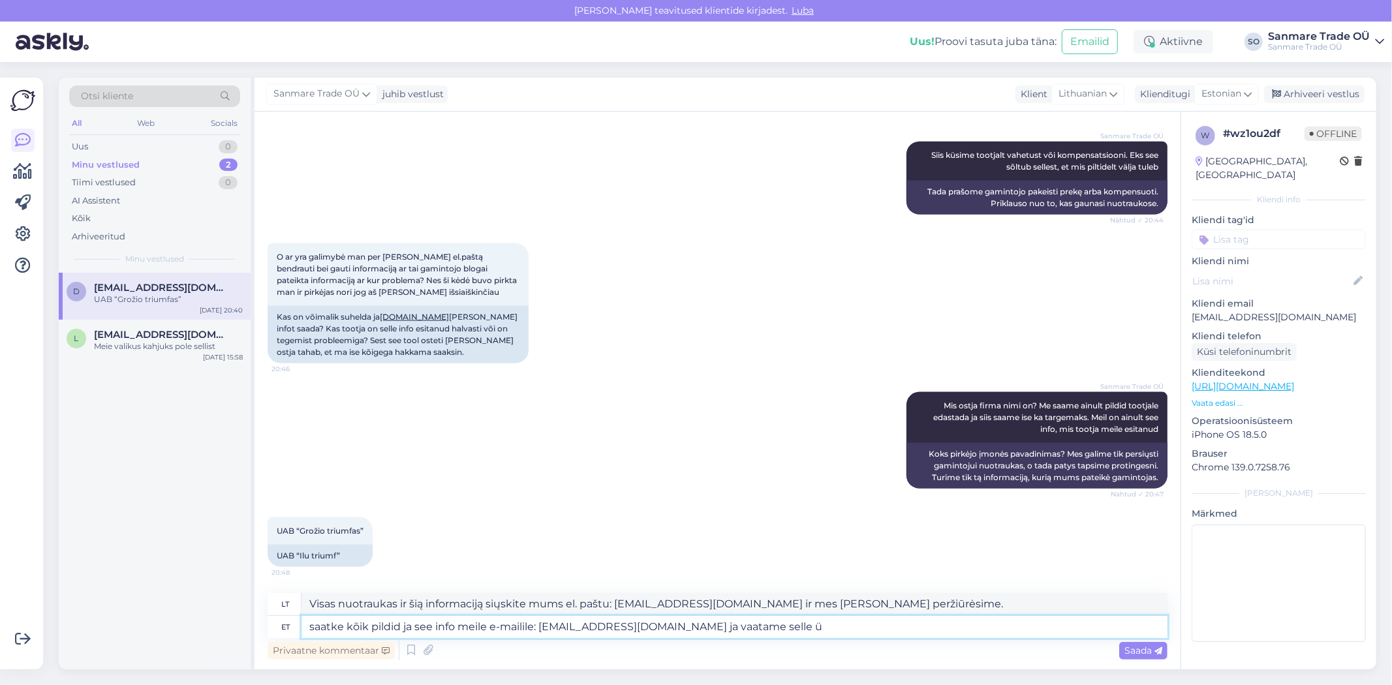
type textarea "saatke kõik pildid ja see info meile e-mailile: [EMAIL_ADDRESS][DOMAIN_NAME] ja…"
type textarea "Atsiųskite visas nuotraukas ir šią informaciją mums el. paštu: [EMAIL_ADDRESS][…"
type textarea "saatke kõik pildid ja see info meile e-mailile: [EMAIL_ADDRESS][DOMAIN_NAME] ja…"
type textarea "Visas nuotraukas ir šią informaciją siųskite mums el. paštu: [EMAIL_ADDRESS][DO…"
type textarea "saatke kõik pildid ja see info meile e-mailile: [EMAIL_ADDRESS][DOMAIN_NAME] ja…"
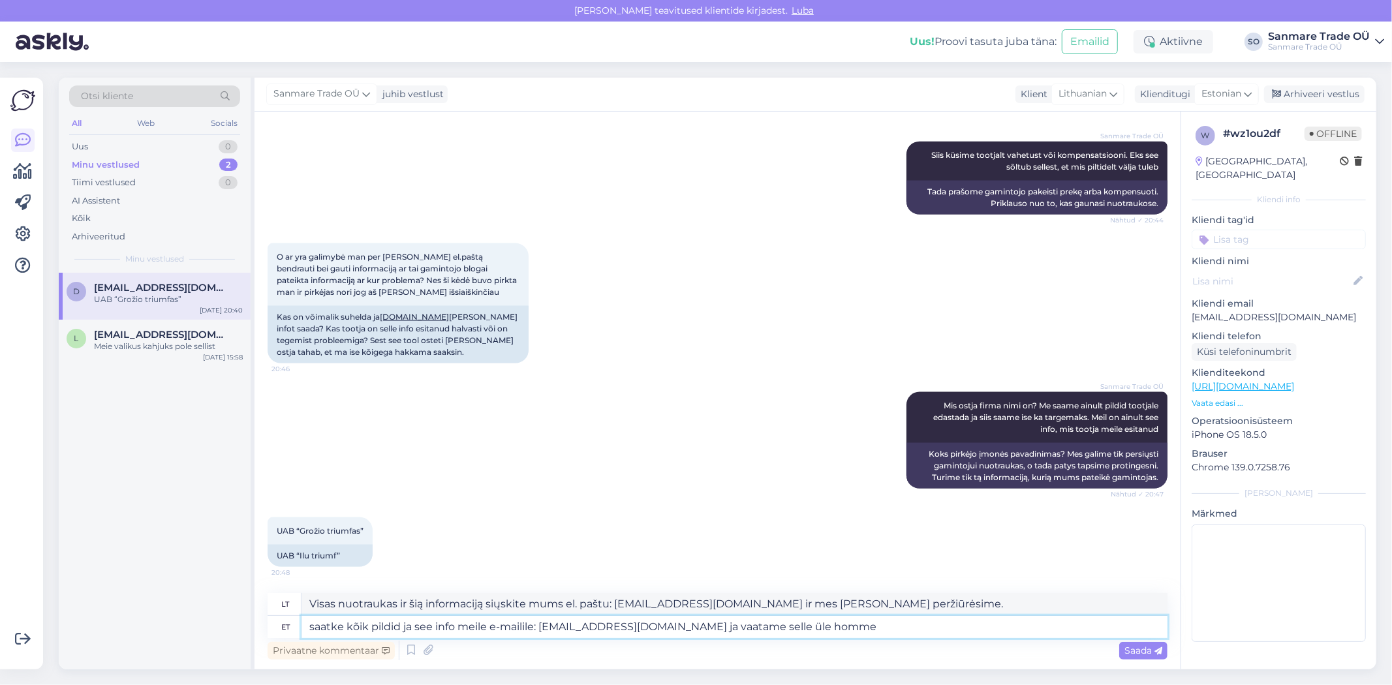
type textarea "Visas nuotraukas ir šią informaciją siųskite mums el. paštu: [EMAIL_ADDRESS][DO…"
type textarea "saatke kõik pildid ja see info meile e-mailile: [EMAIL_ADDRESS][DOMAIN_NAME] ja…"
click at [1147, 649] on span "Saada" at bounding box center [1143, 651] width 38 height 12
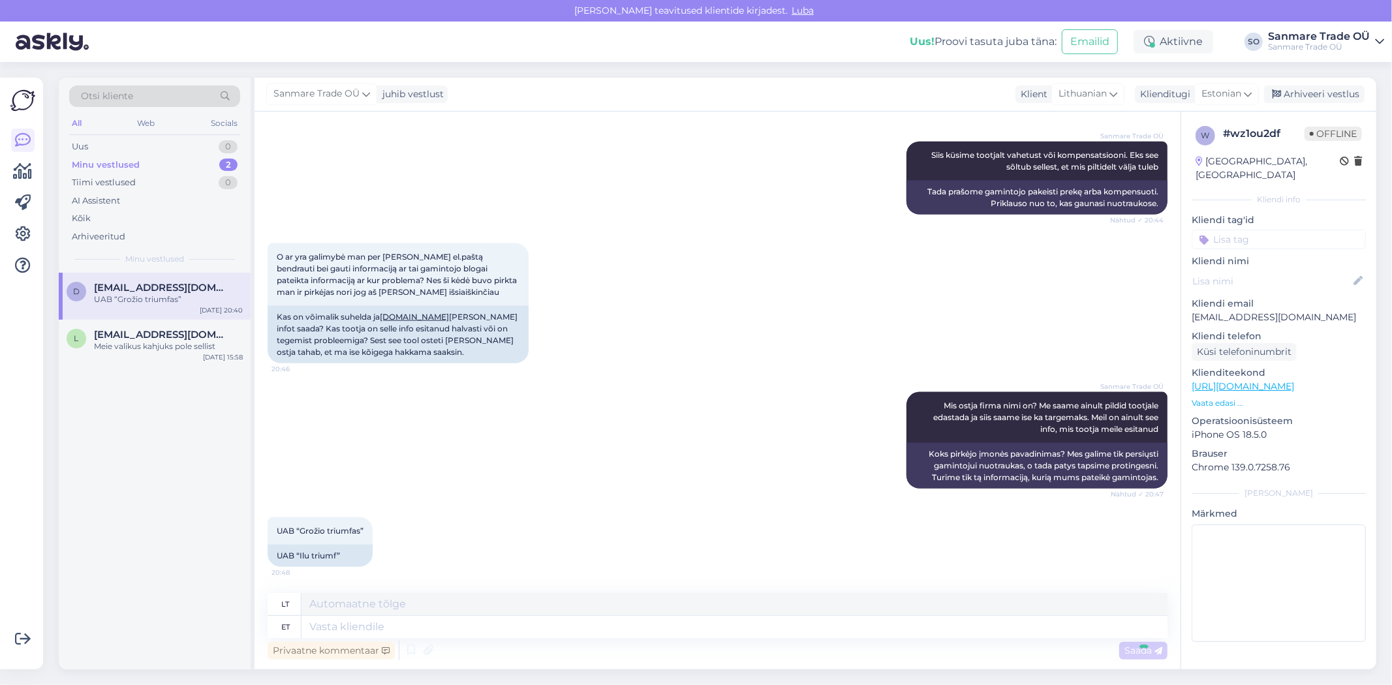
scroll to position [1644, 0]
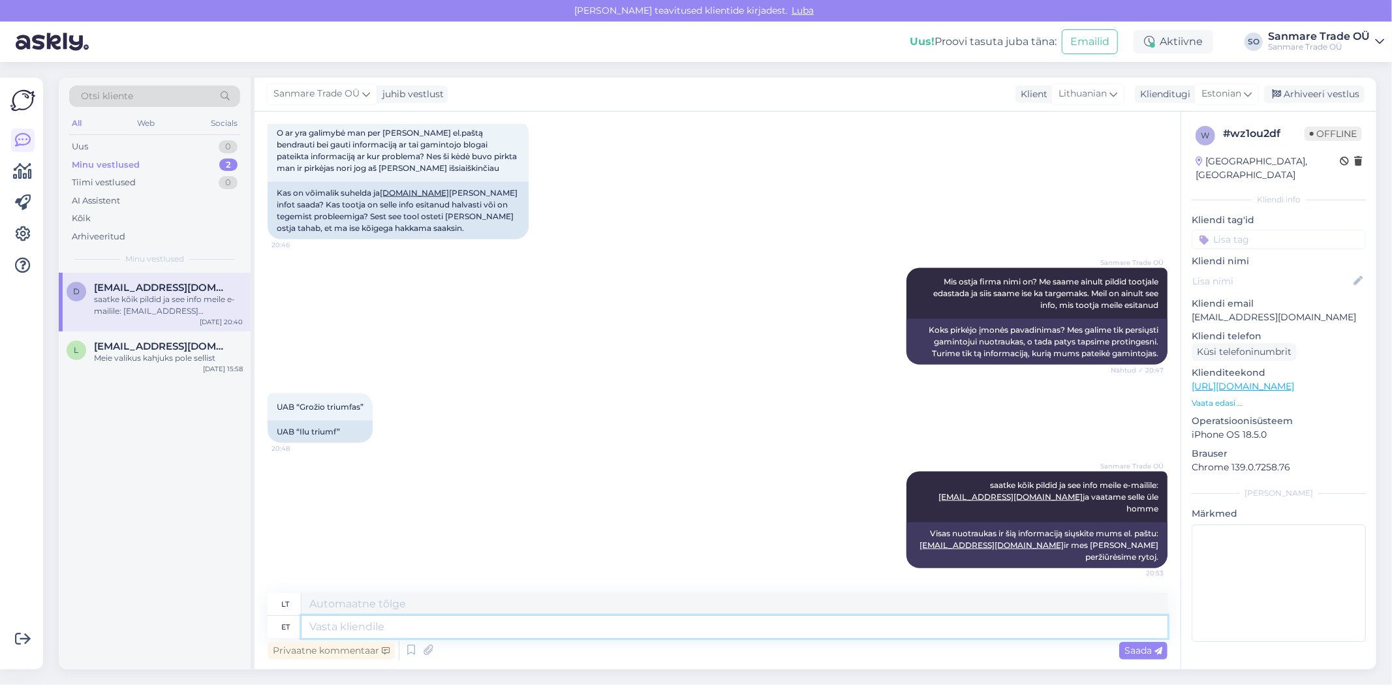
click at [441, 620] on textarea at bounding box center [734, 627] width 866 height 22
